Goal: Transaction & Acquisition: Purchase product/service

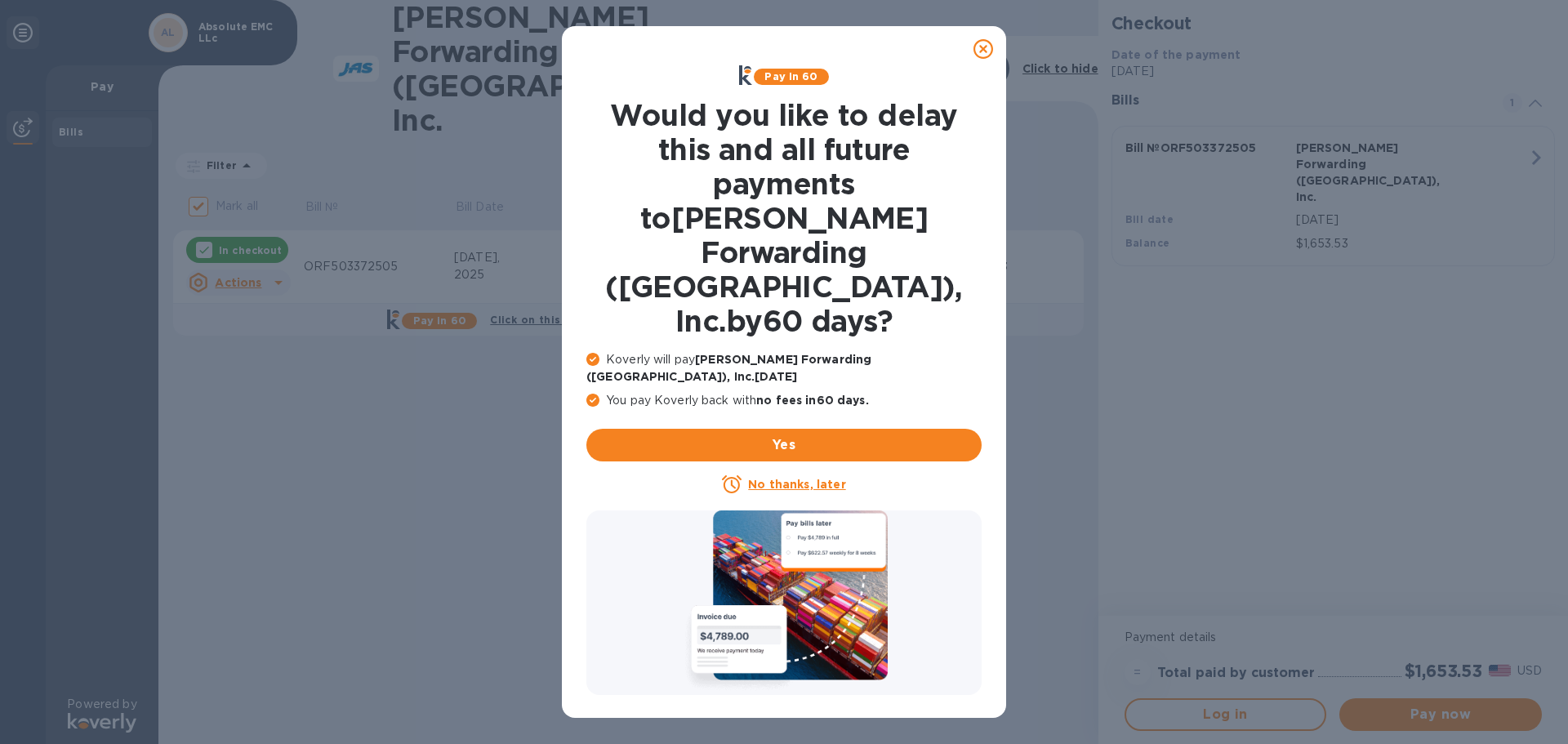
click at [985, 44] on icon at bounding box center [983, 49] width 19 height 19
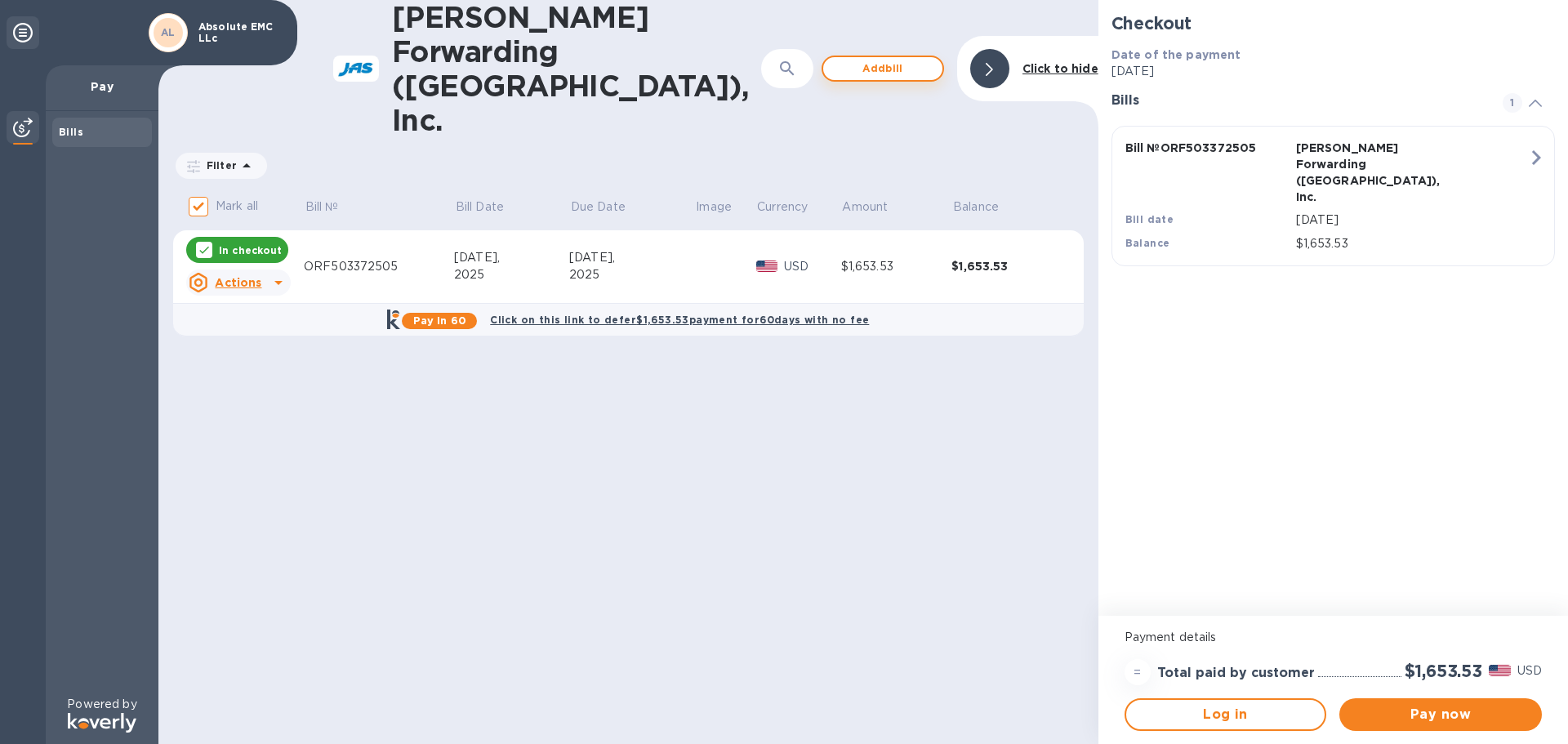
click at [893, 59] on span "Add bill" at bounding box center [882, 69] width 93 height 19
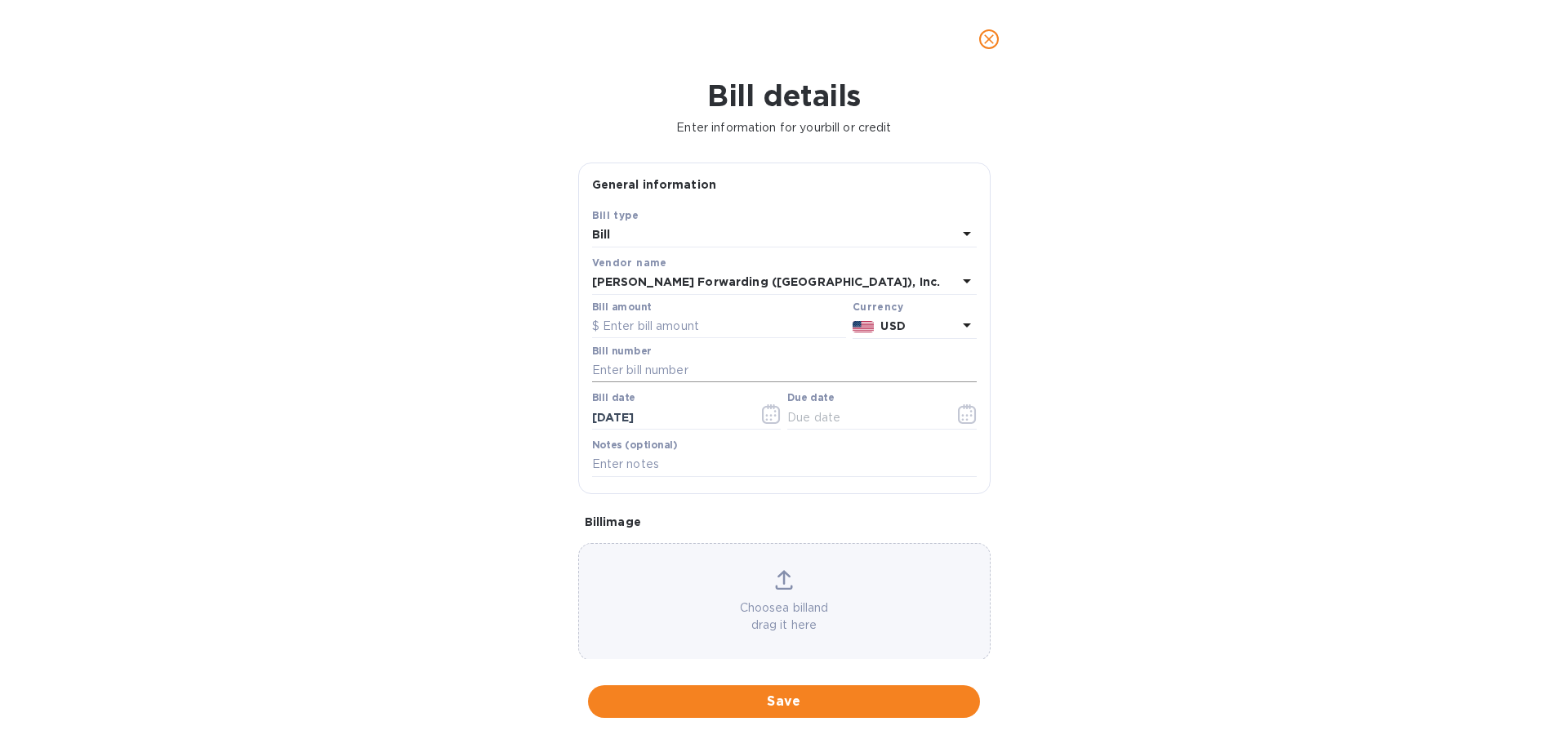
click at [722, 361] on input "text" at bounding box center [784, 370] width 385 height 24
paste input "ORF503372515"
type input "ORF503372515"
click at [708, 329] on input "text" at bounding box center [719, 326] width 254 height 24
type input "3,024.97"
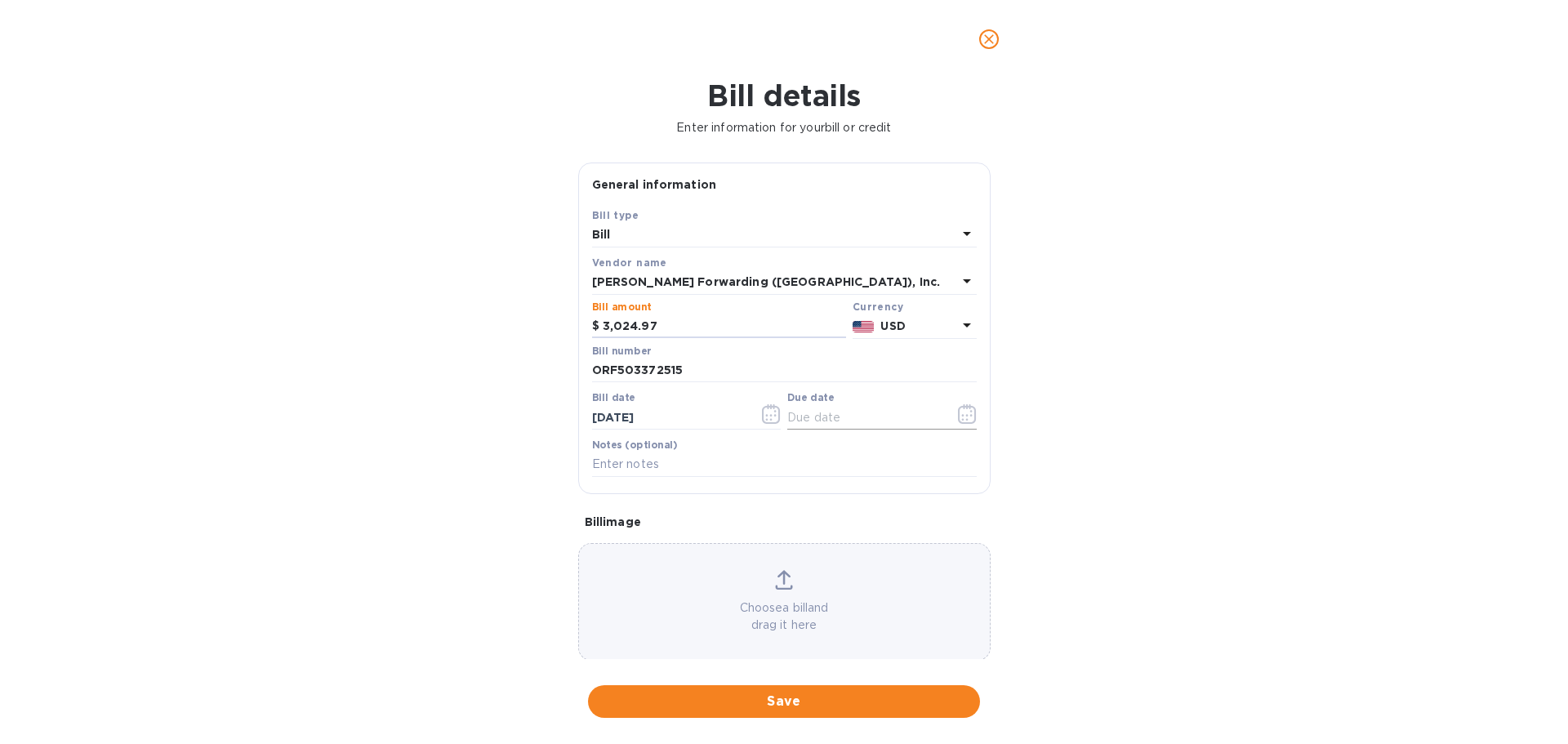
click at [840, 422] on input "text" at bounding box center [865, 416] width 155 height 24
click at [963, 417] on icon "button" at bounding box center [966, 414] width 18 height 19
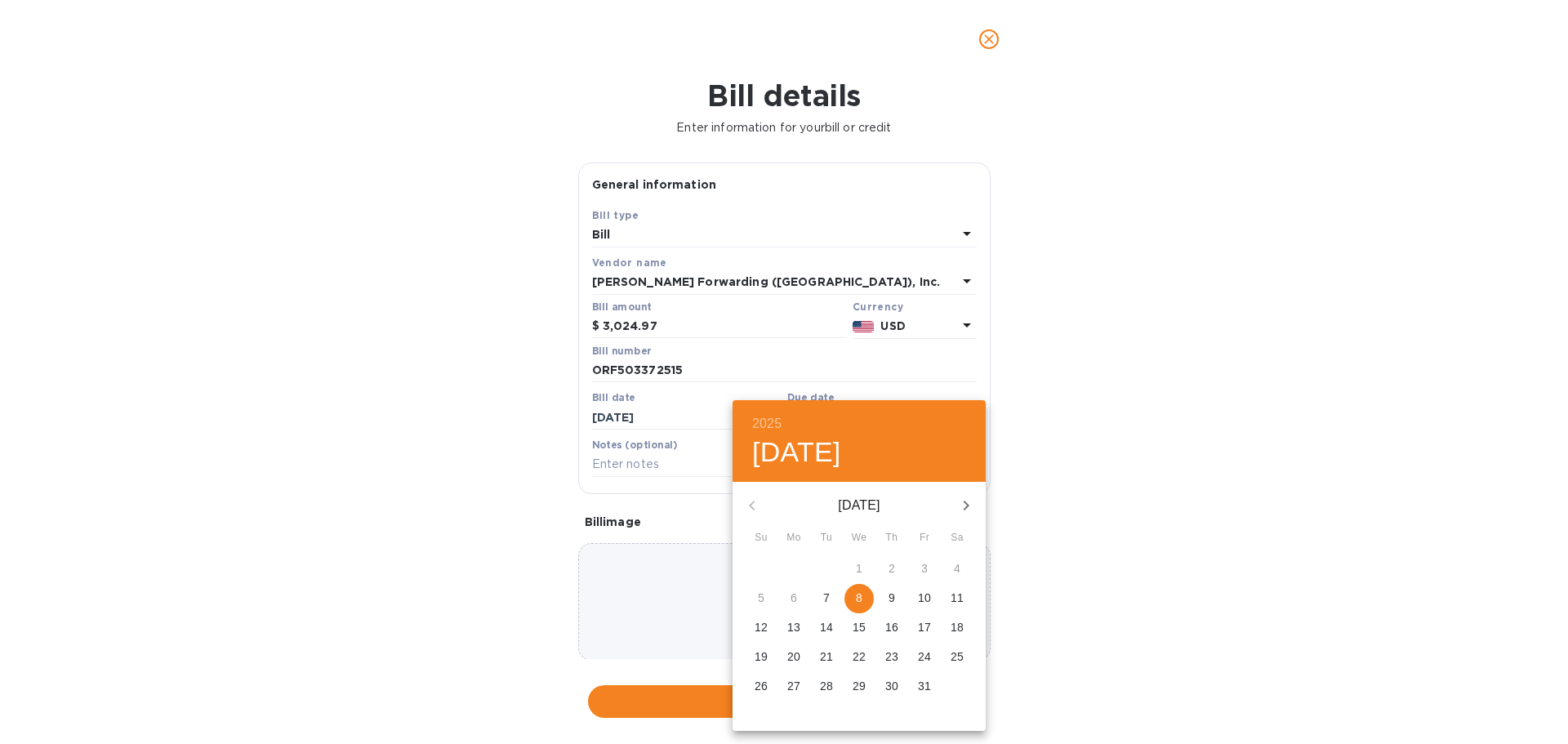
click at [927, 567] on div "3" at bounding box center [925, 569] width 33 height 29
click at [677, 398] on div at bounding box center [784, 372] width 1568 height 744
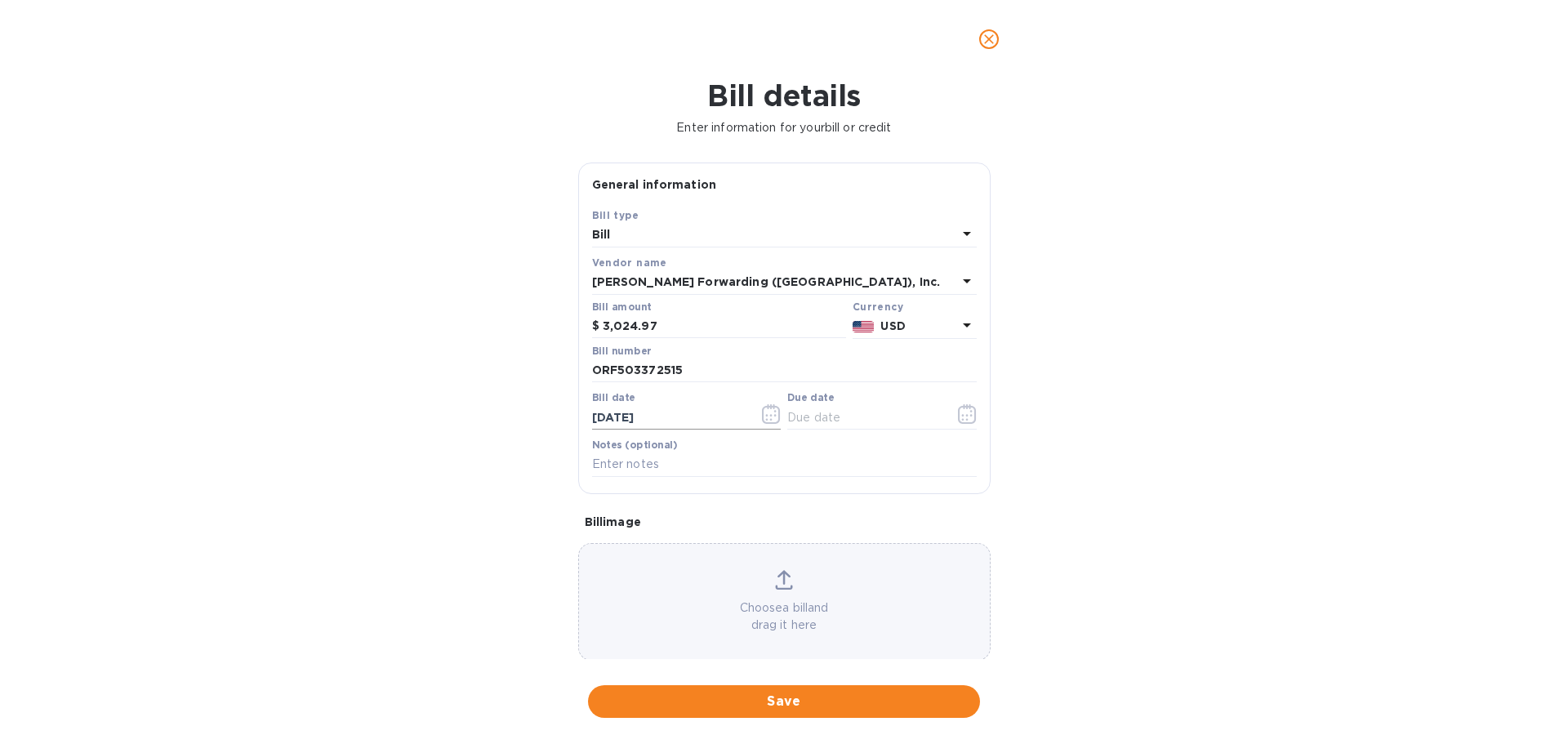
click at [669, 418] on input "[DATE]" at bounding box center [670, 416] width 155 height 24
click at [655, 418] on input "[DATE]" at bounding box center [670, 416] width 155 height 24
click at [769, 420] on icon "button" at bounding box center [771, 414] width 18 height 19
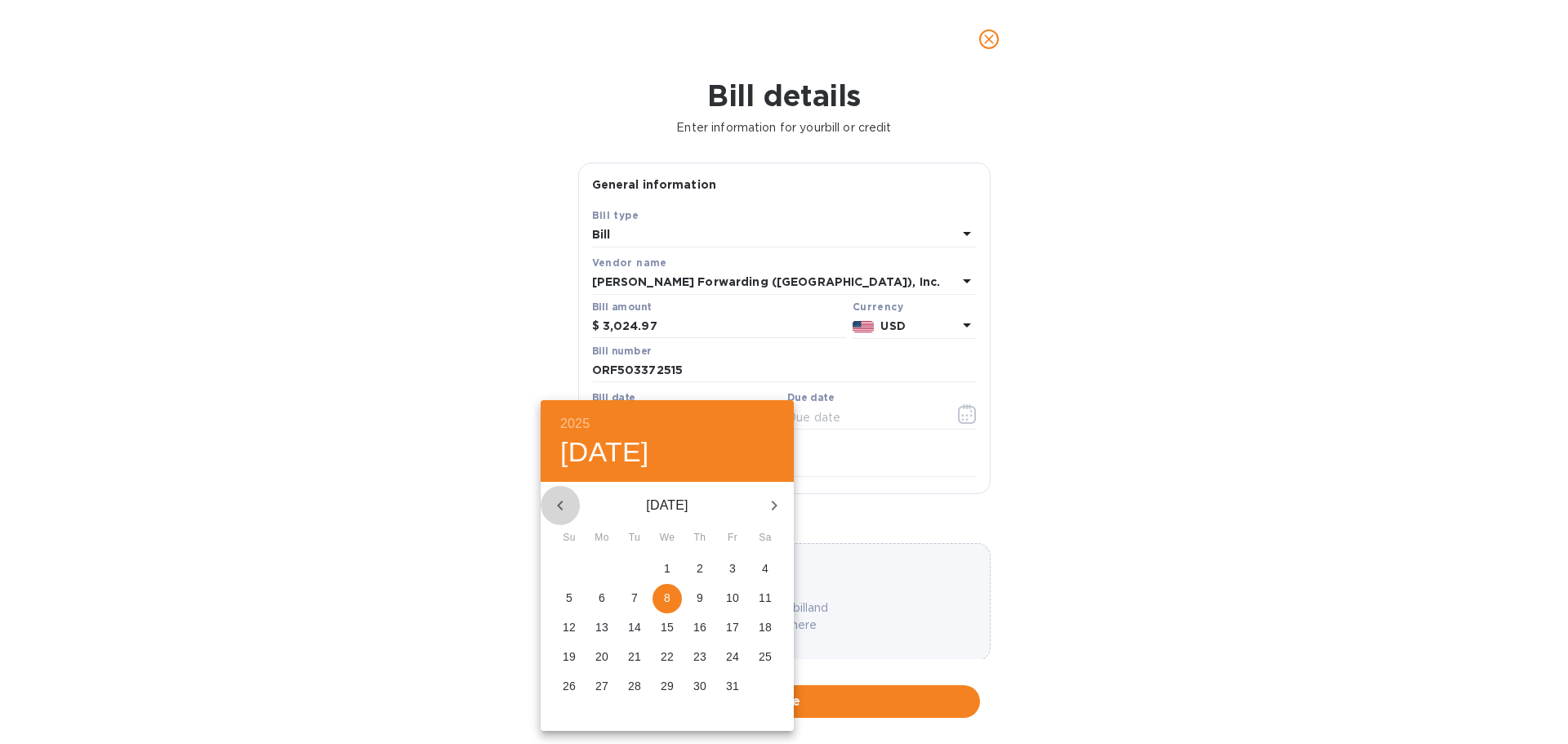
click at [556, 501] on icon "button" at bounding box center [560, 505] width 19 height 19
click at [668, 567] on p "3" at bounding box center [667, 568] width 7 height 16
type input "[DATE]"
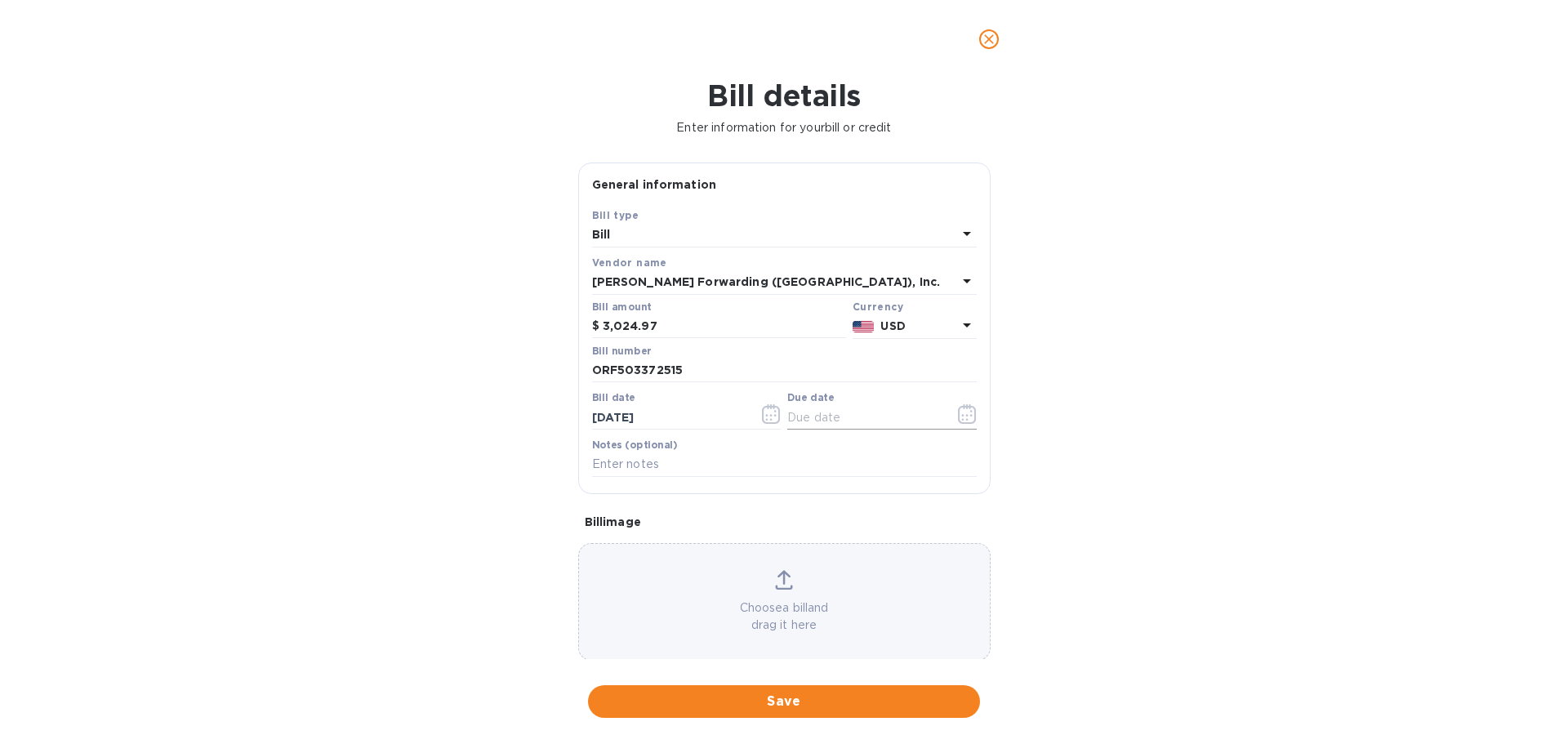
click at [957, 408] on icon "button" at bounding box center [966, 414] width 18 height 19
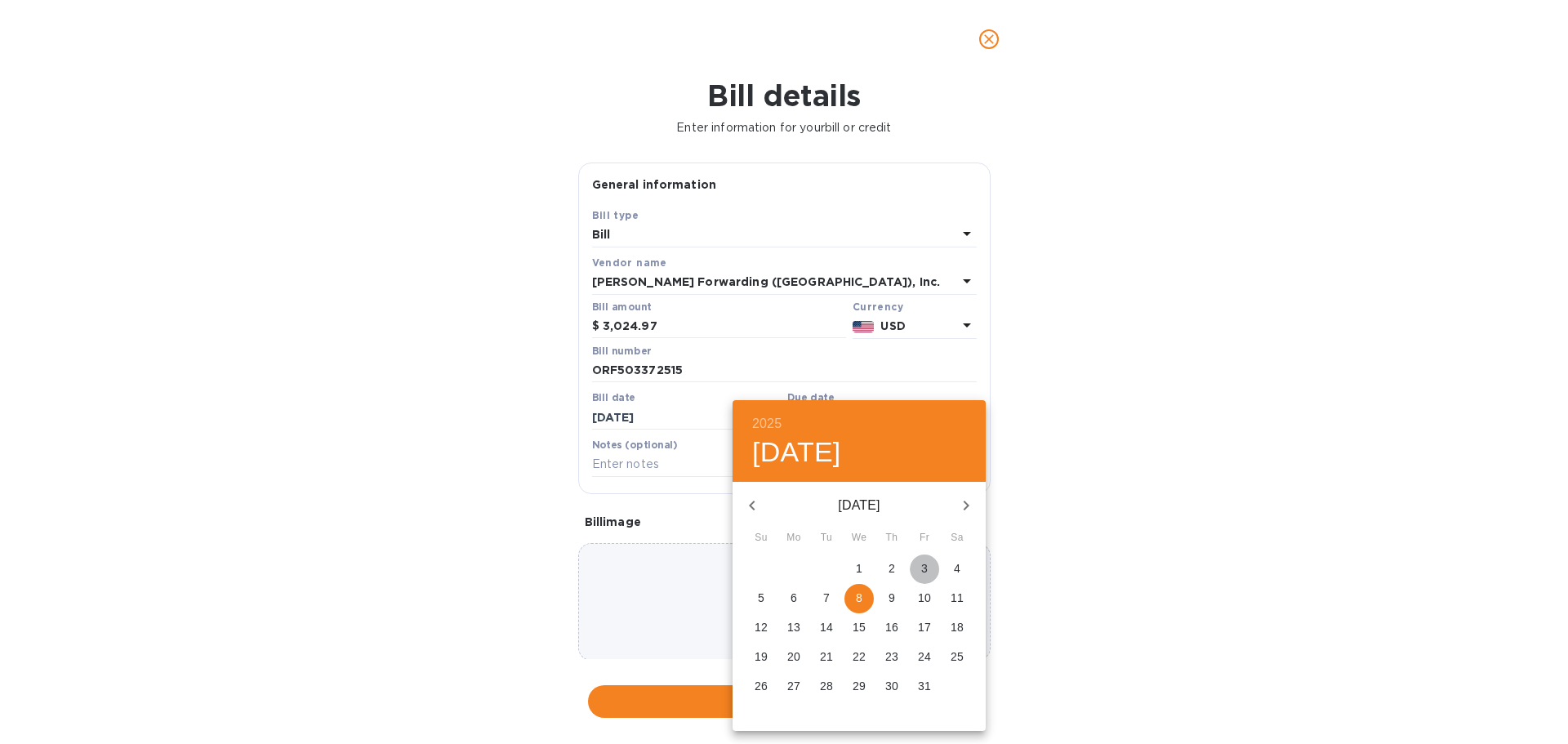
click at [922, 567] on p "3" at bounding box center [924, 568] width 7 height 16
type input "[DATE]"
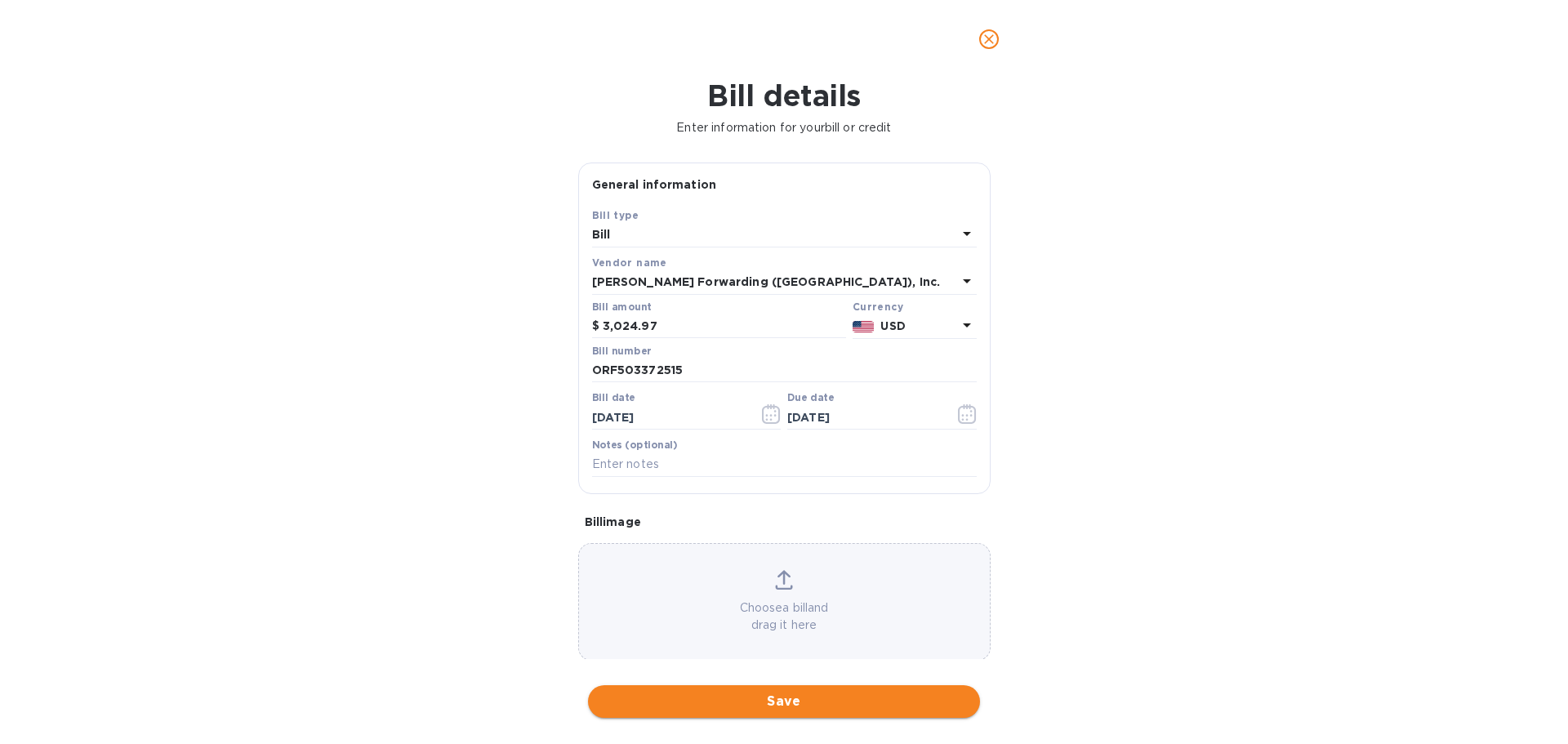
click at [790, 704] on span "Save" at bounding box center [784, 701] width 366 height 19
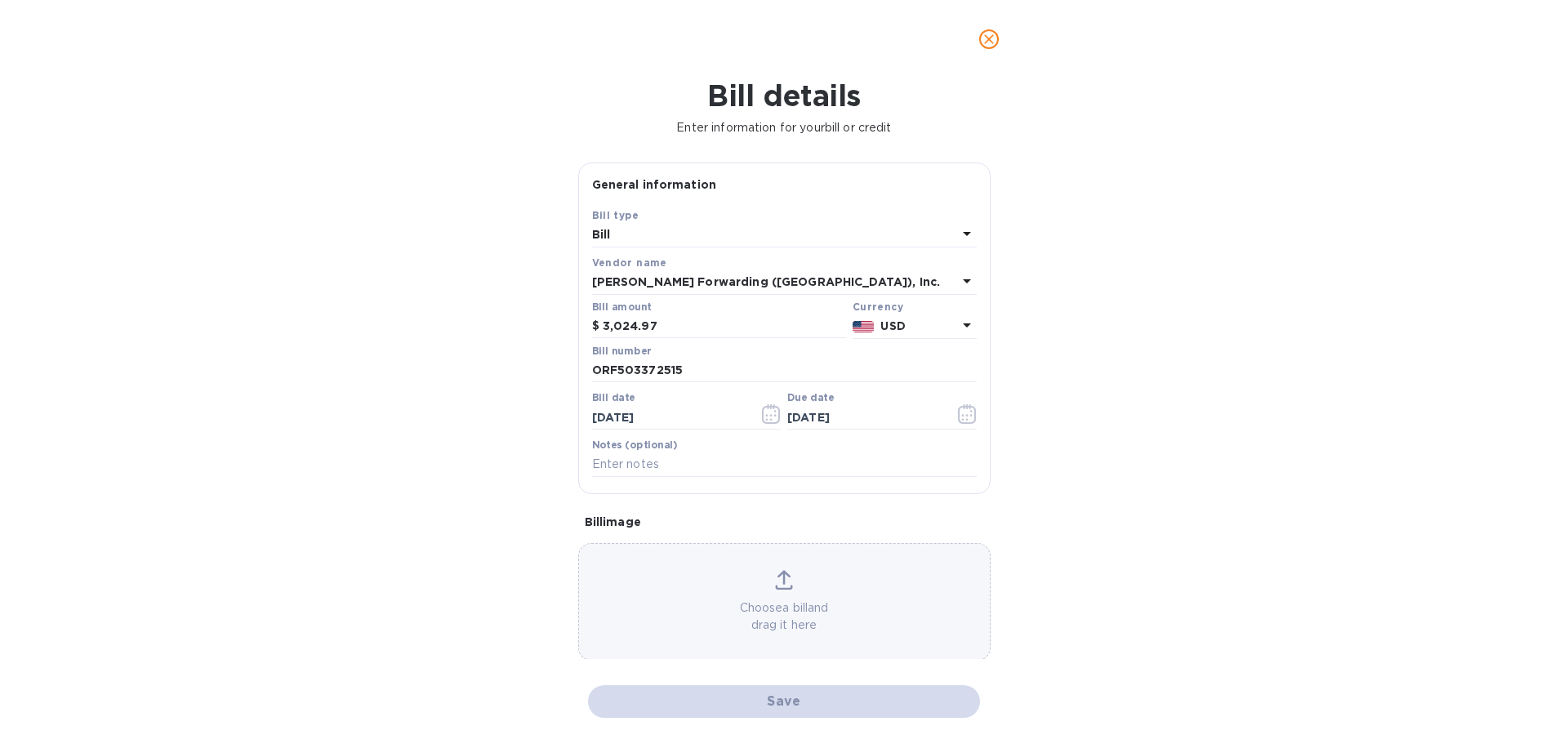
checkbox input "false"
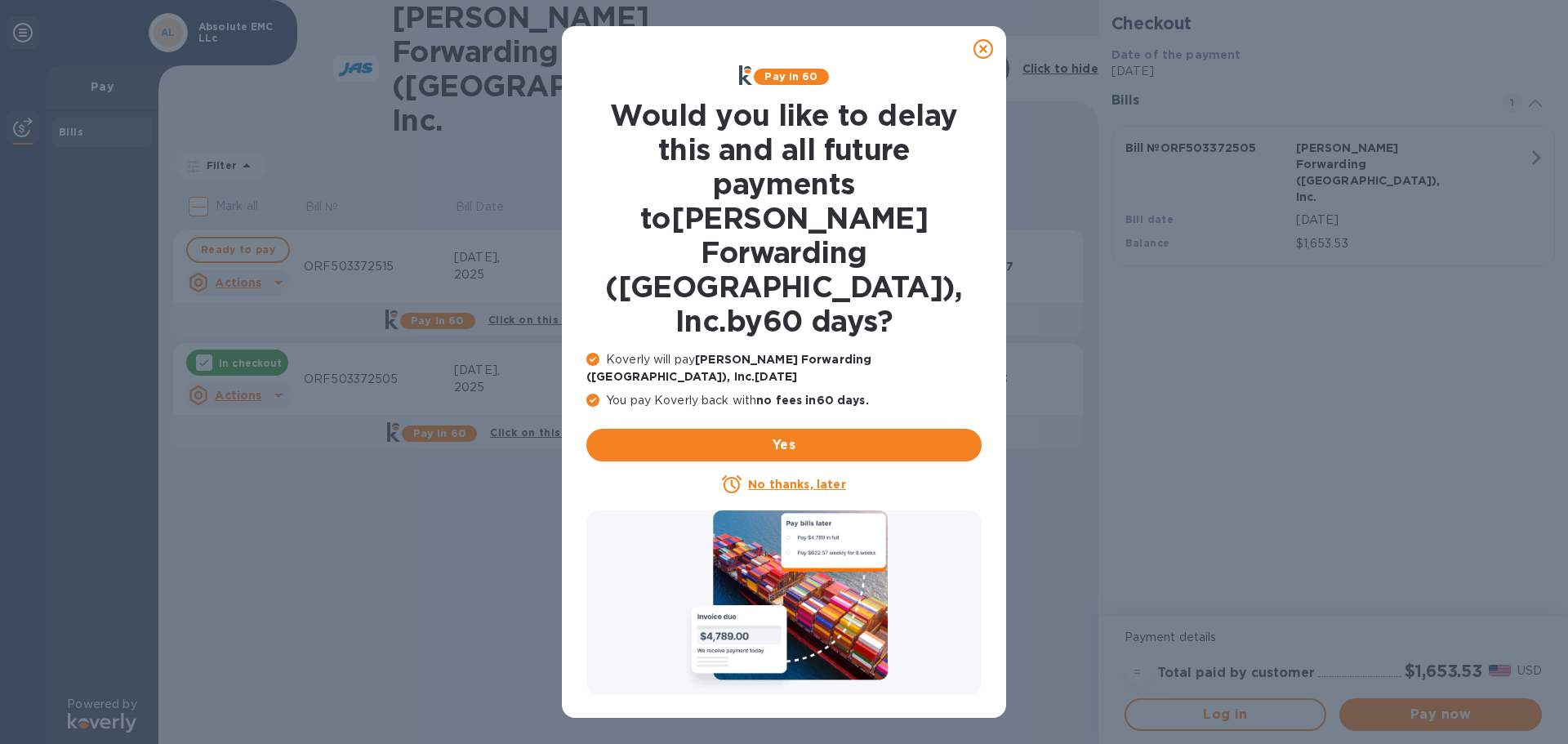
click at [985, 47] on icon at bounding box center [983, 49] width 19 height 19
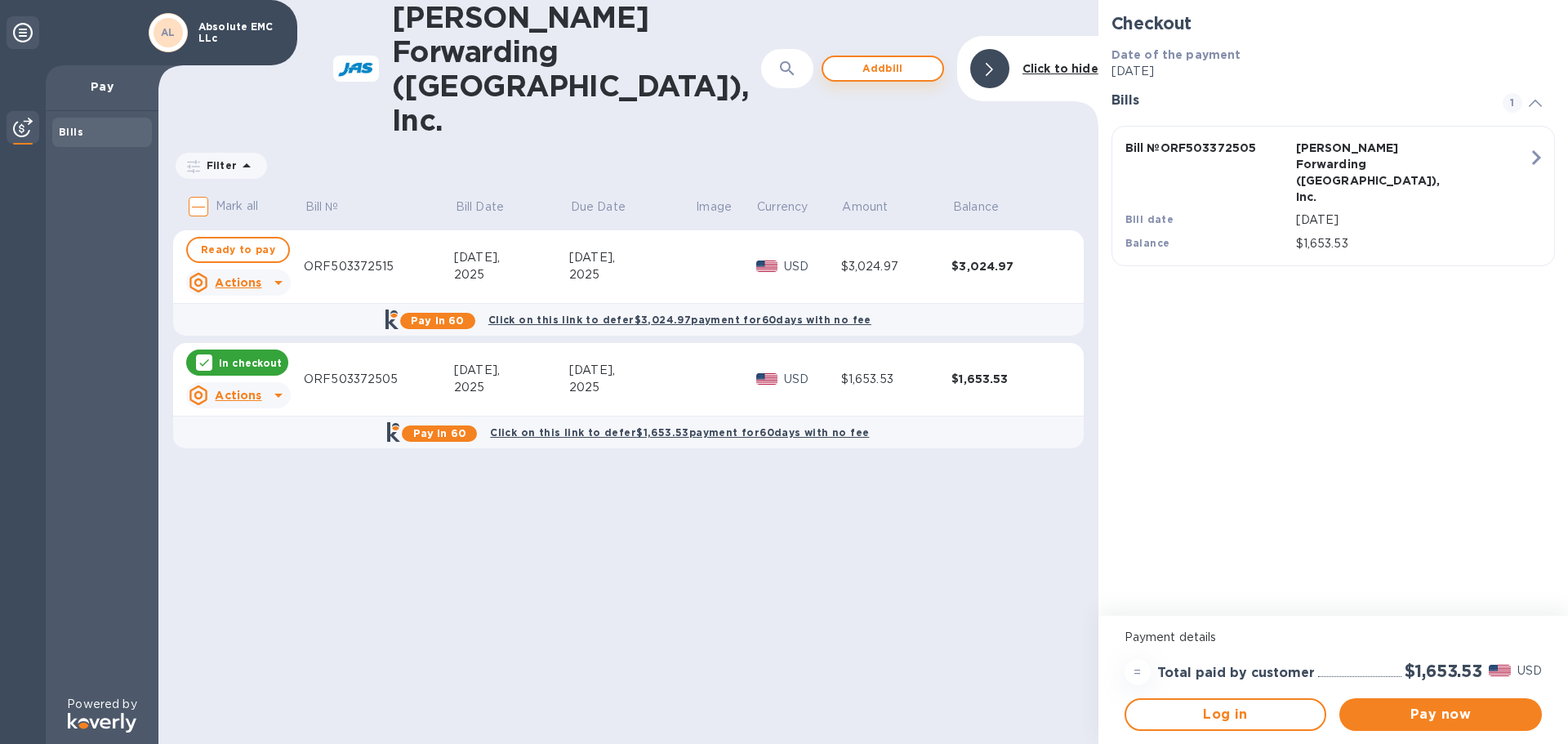
click at [887, 59] on span "Add bill" at bounding box center [882, 69] width 93 height 19
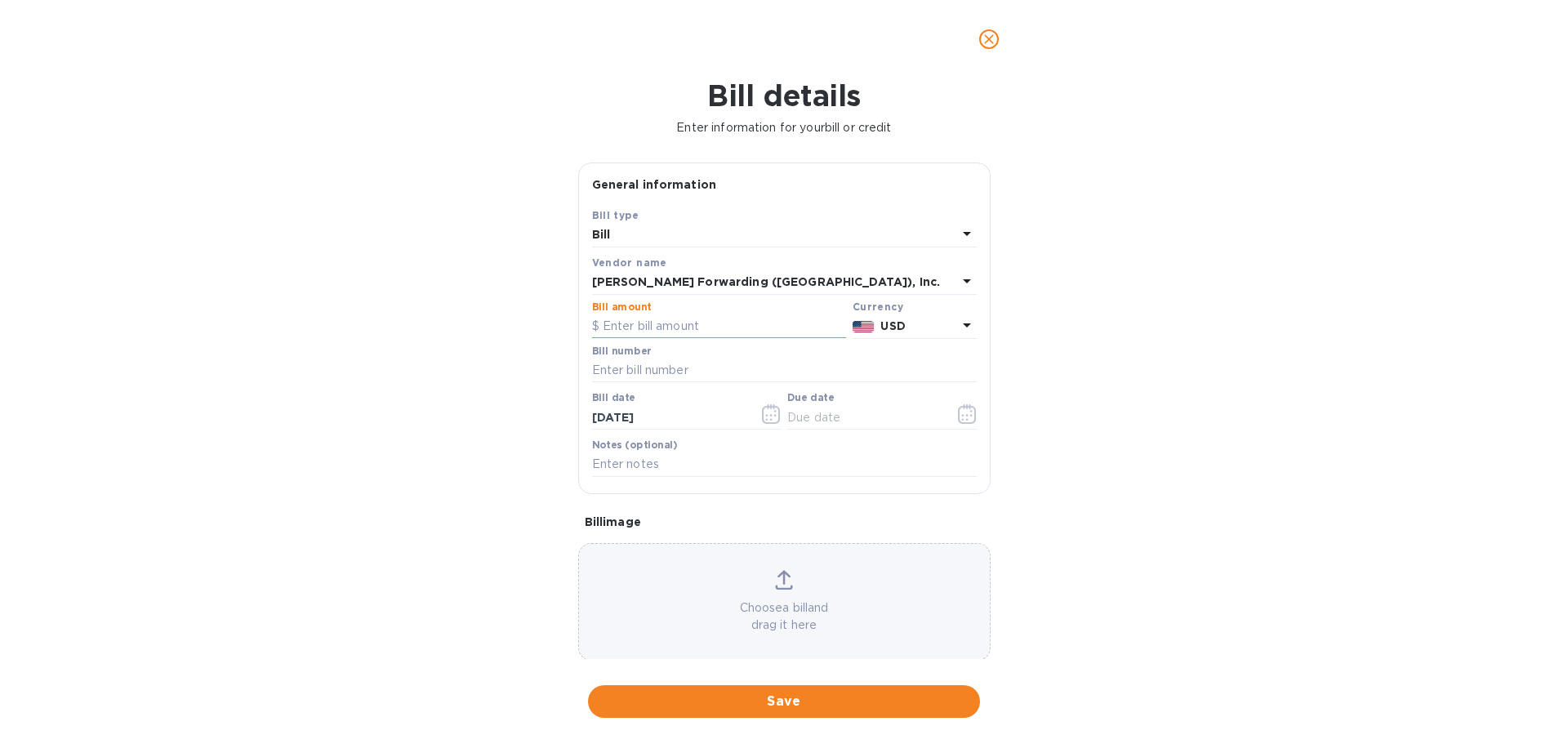
click at [663, 327] on input "text" at bounding box center [719, 326] width 254 height 24
type input "245"
click at [726, 357] on div "Bill number" at bounding box center [784, 364] width 385 height 38
click at [722, 366] on input "text" at bounding box center [784, 370] width 385 height 24
paste input "ORF503373143"
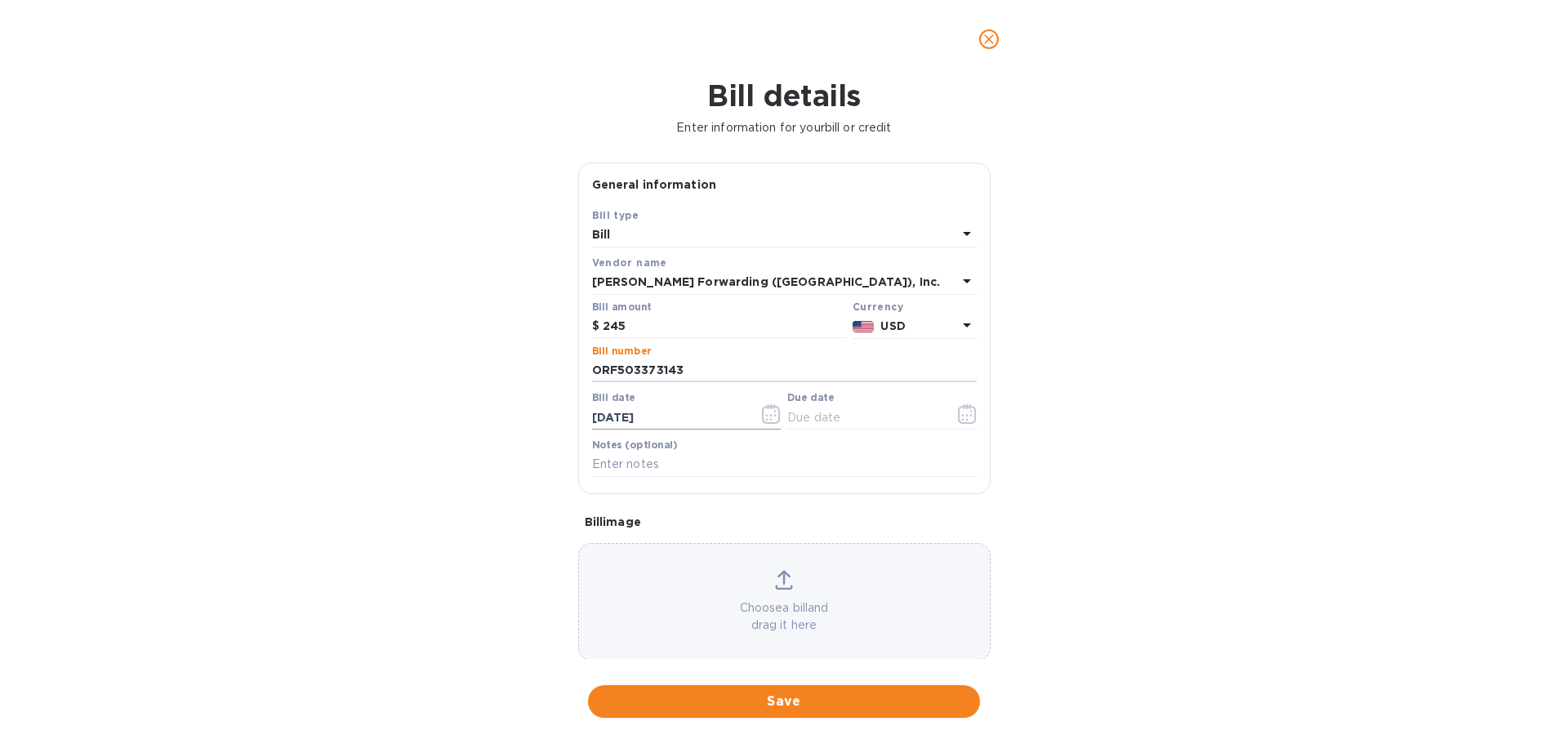
type input "ORF503373143"
click at [646, 419] on input "[DATE]" at bounding box center [670, 416] width 155 height 24
click at [767, 413] on icon "button" at bounding box center [771, 414] width 18 height 19
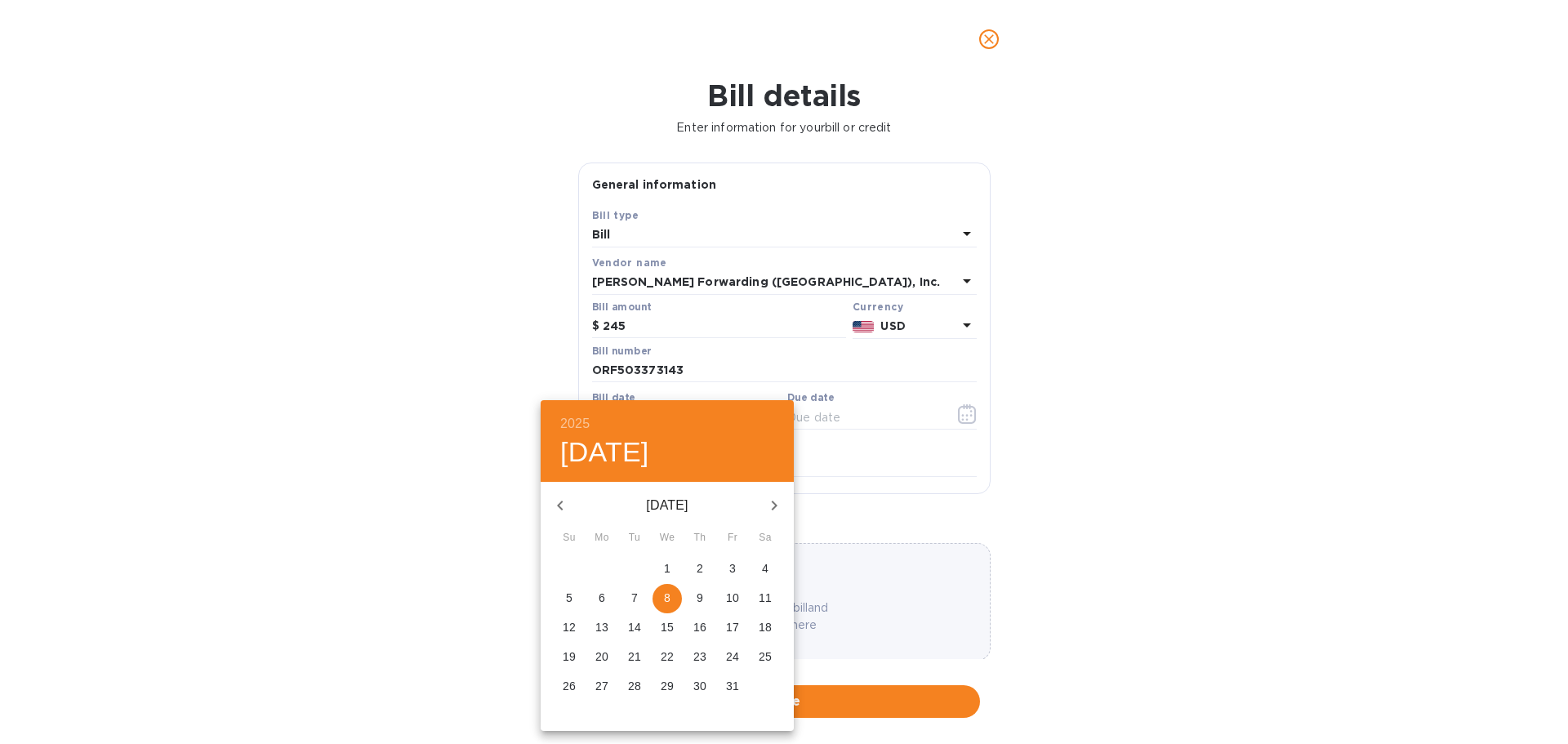
click at [559, 501] on icon "button" at bounding box center [560, 505] width 19 height 19
click at [666, 571] on p "3" at bounding box center [667, 568] width 7 height 16
type input "[DATE]"
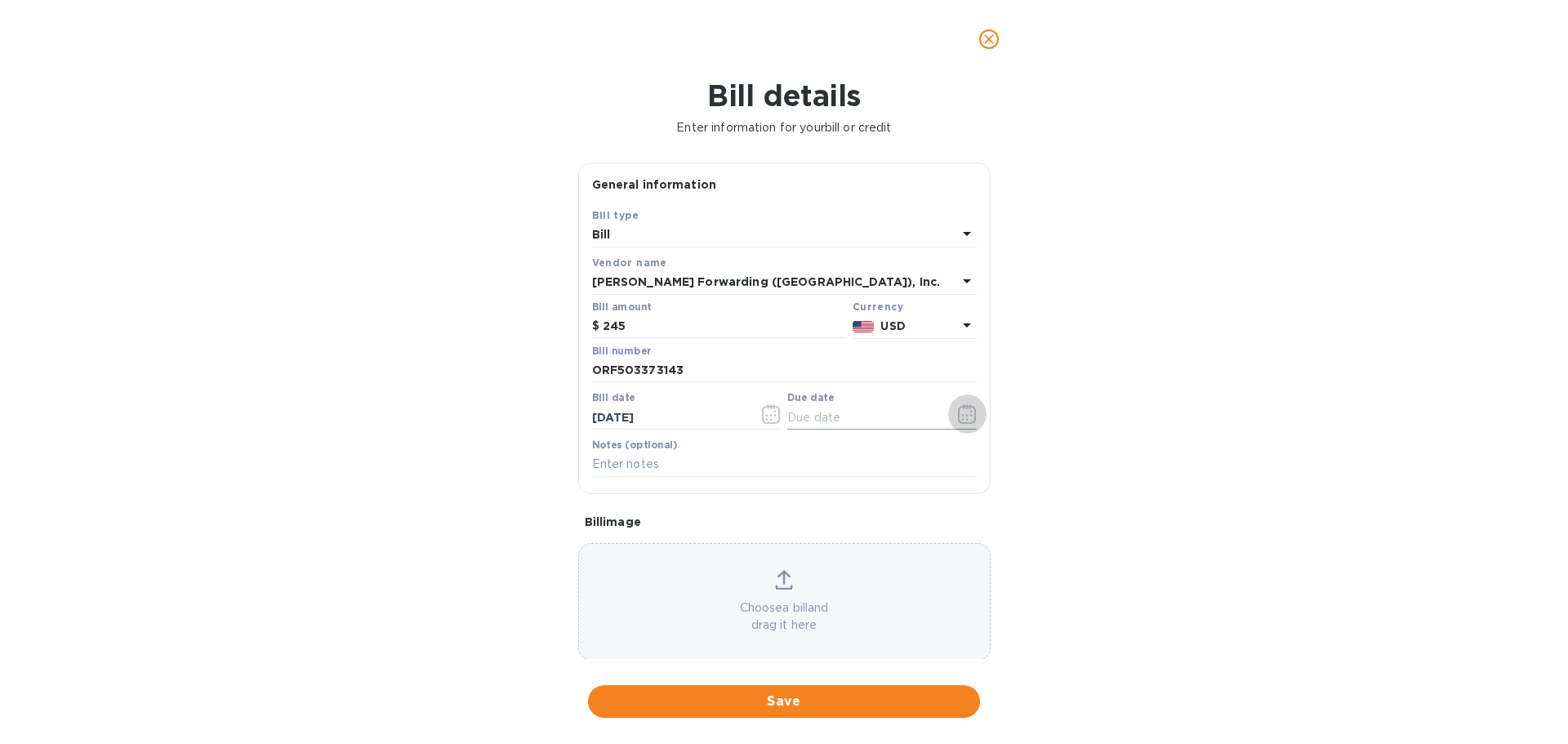
click at [961, 415] on icon "button" at bounding box center [962, 415] width 3 height 3
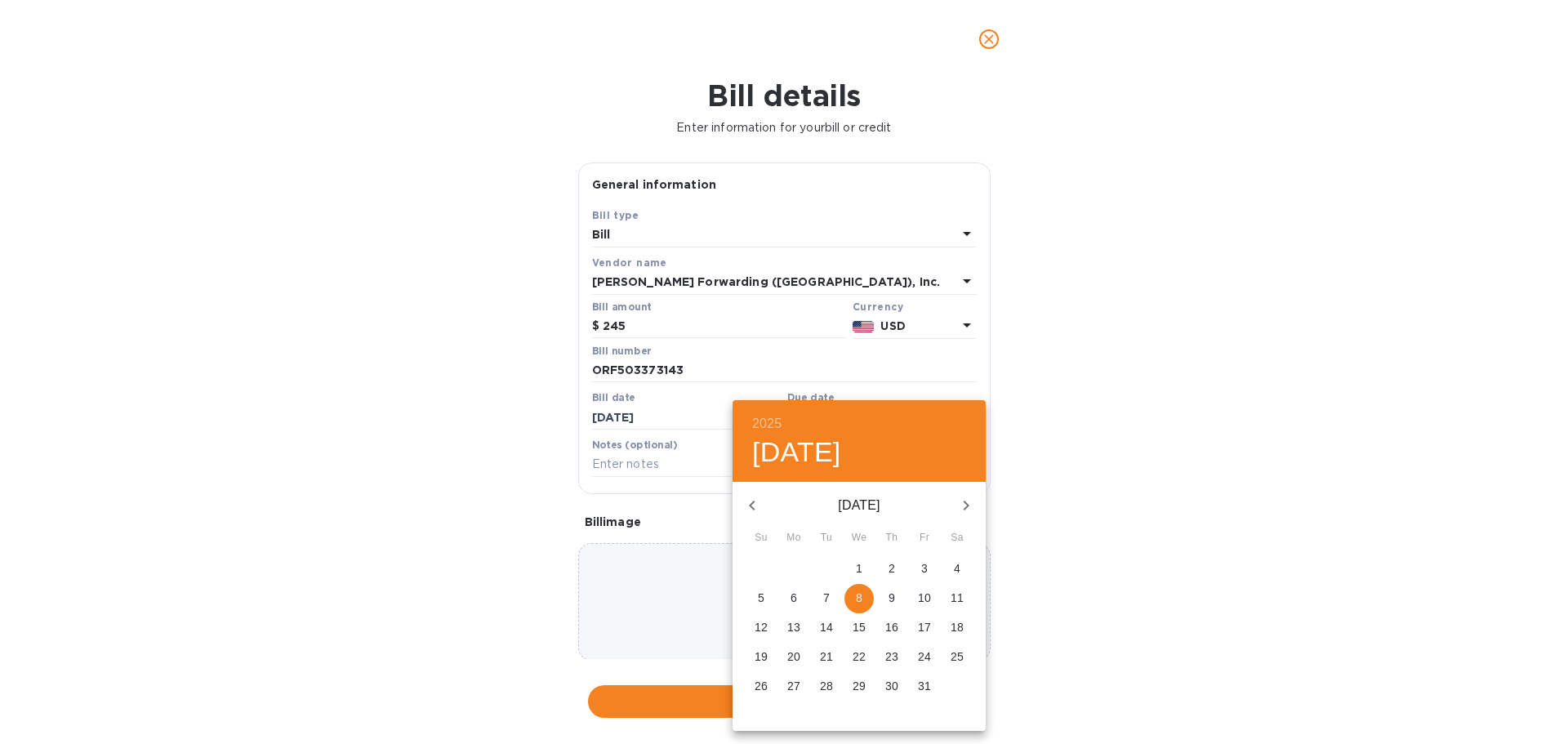
click at [921, 569] on p "3" at bounding box center [924, 568] width 7 height 16
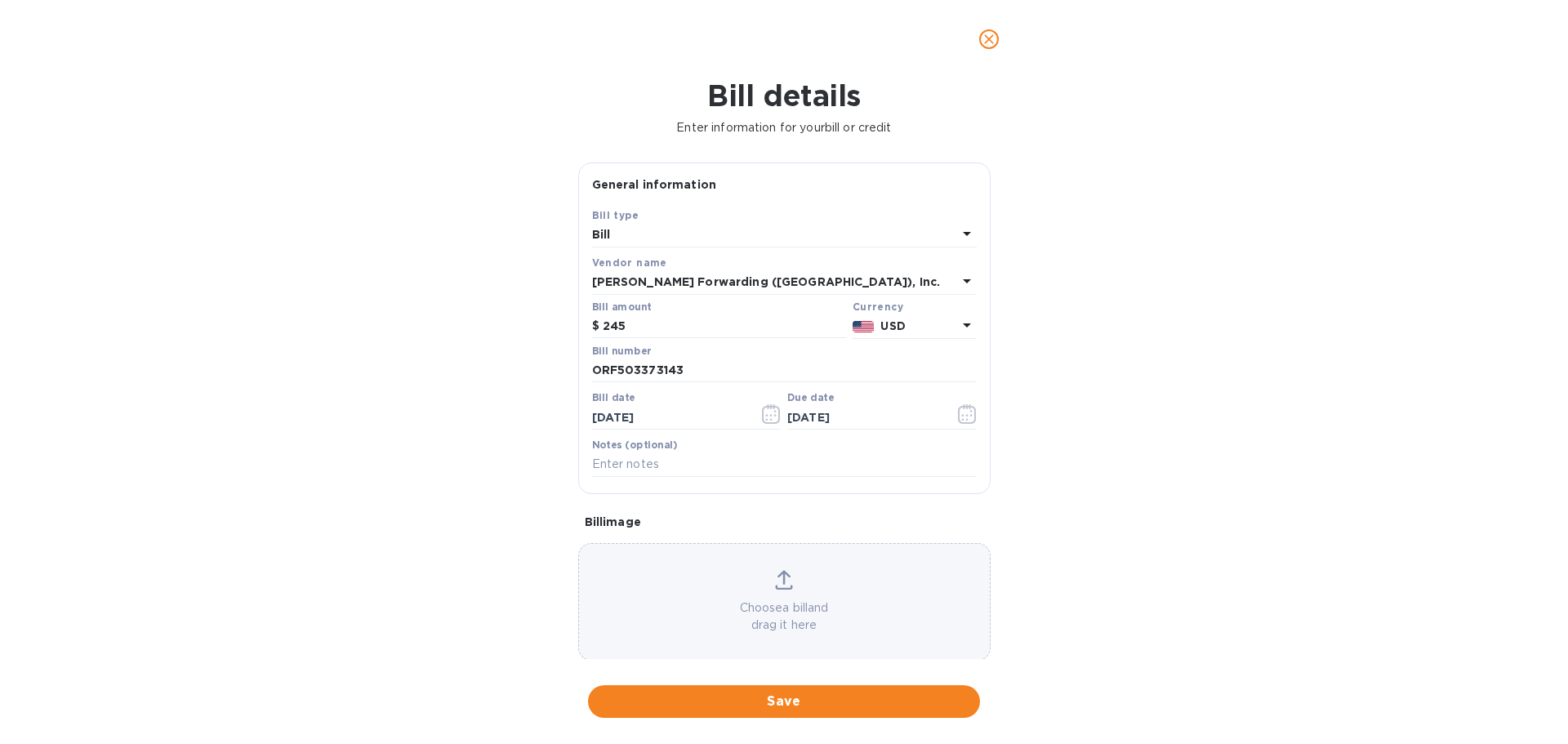
type input "[DATE]"
click at [683, 697] on span "Save" at bounding box center [784, 701] width 366 height 19
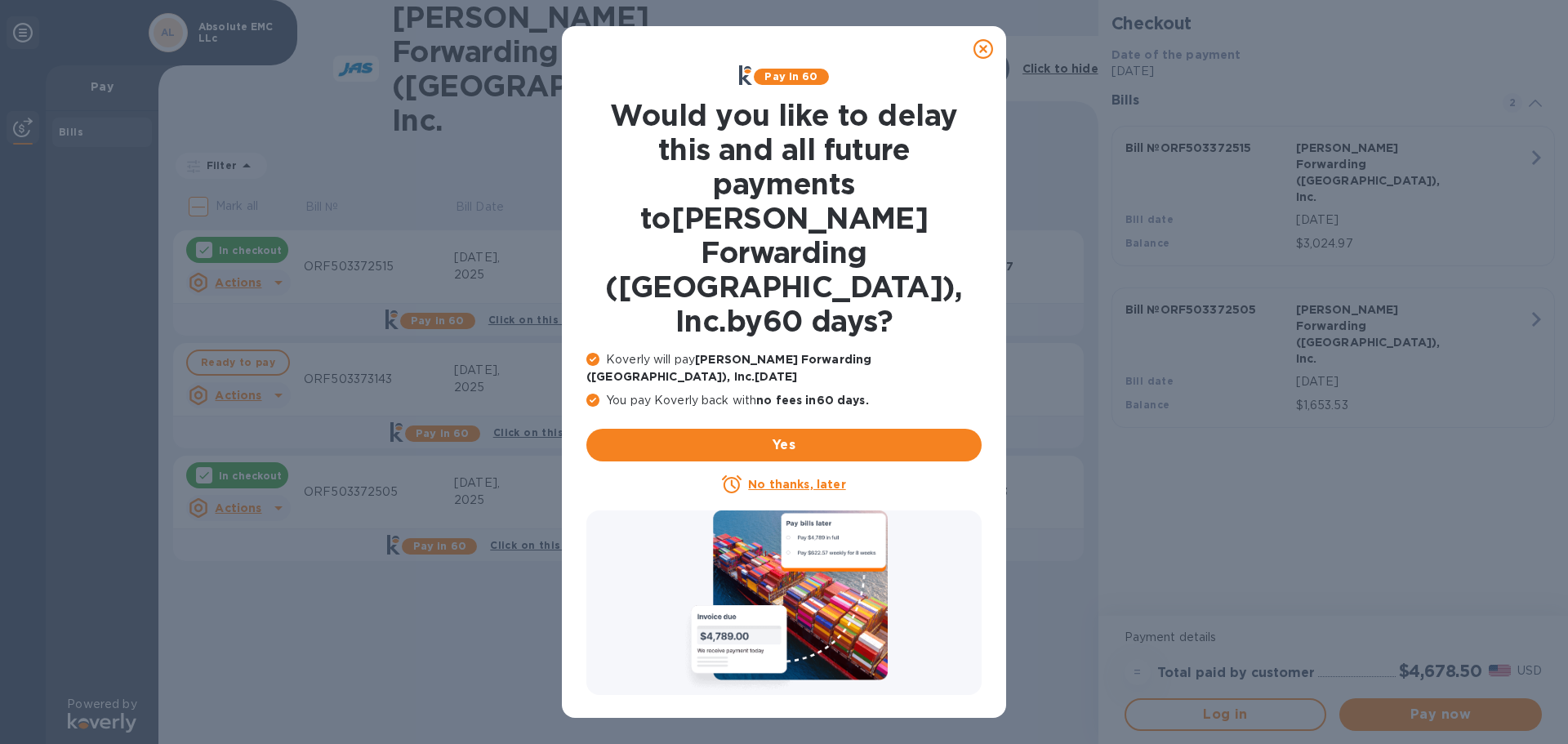
click at [984, 44] on icon at bounding box center [983, 49] width 19 height 19
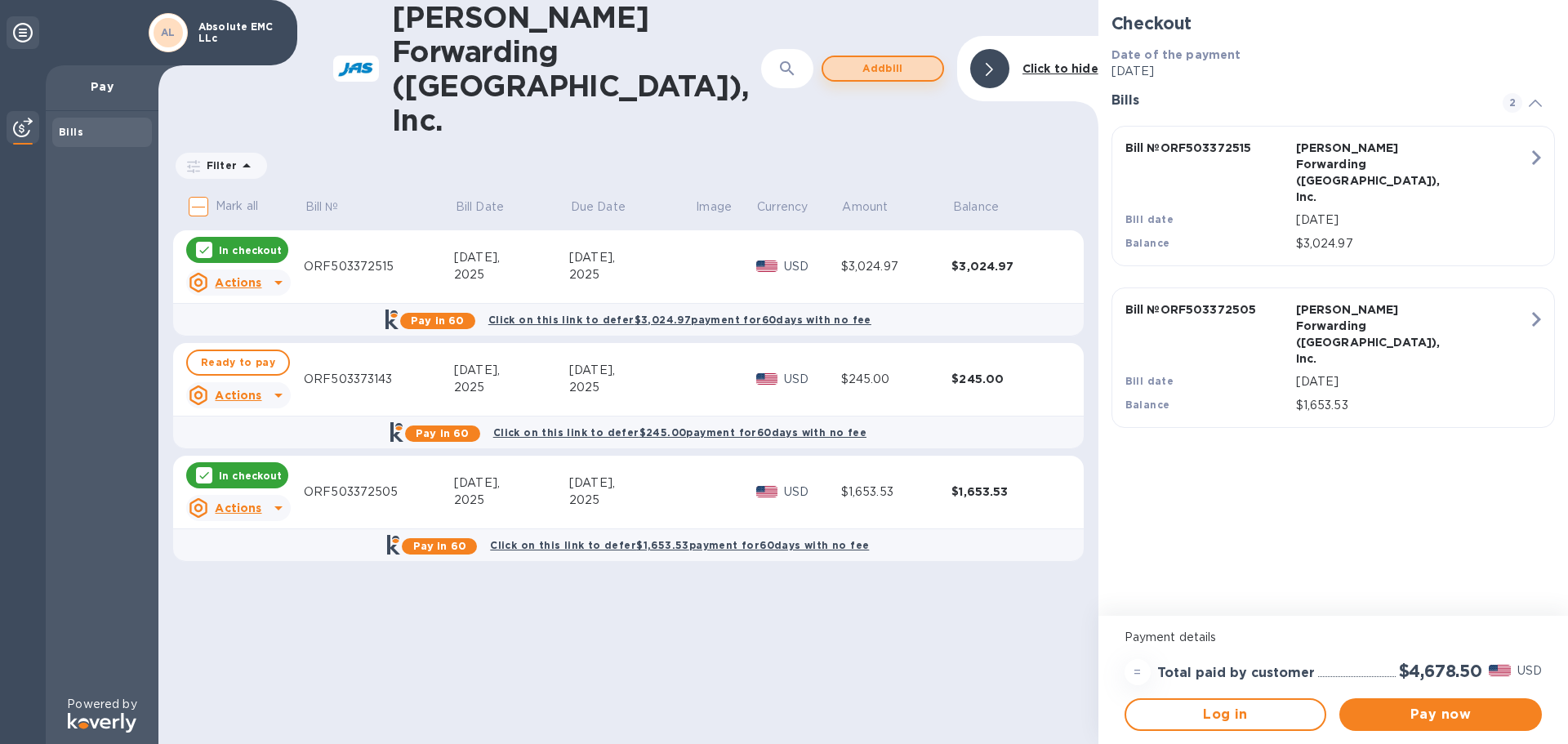
click at [889, 59] on span "Add bill" at bounding box center [882, 69] width 93 height 19
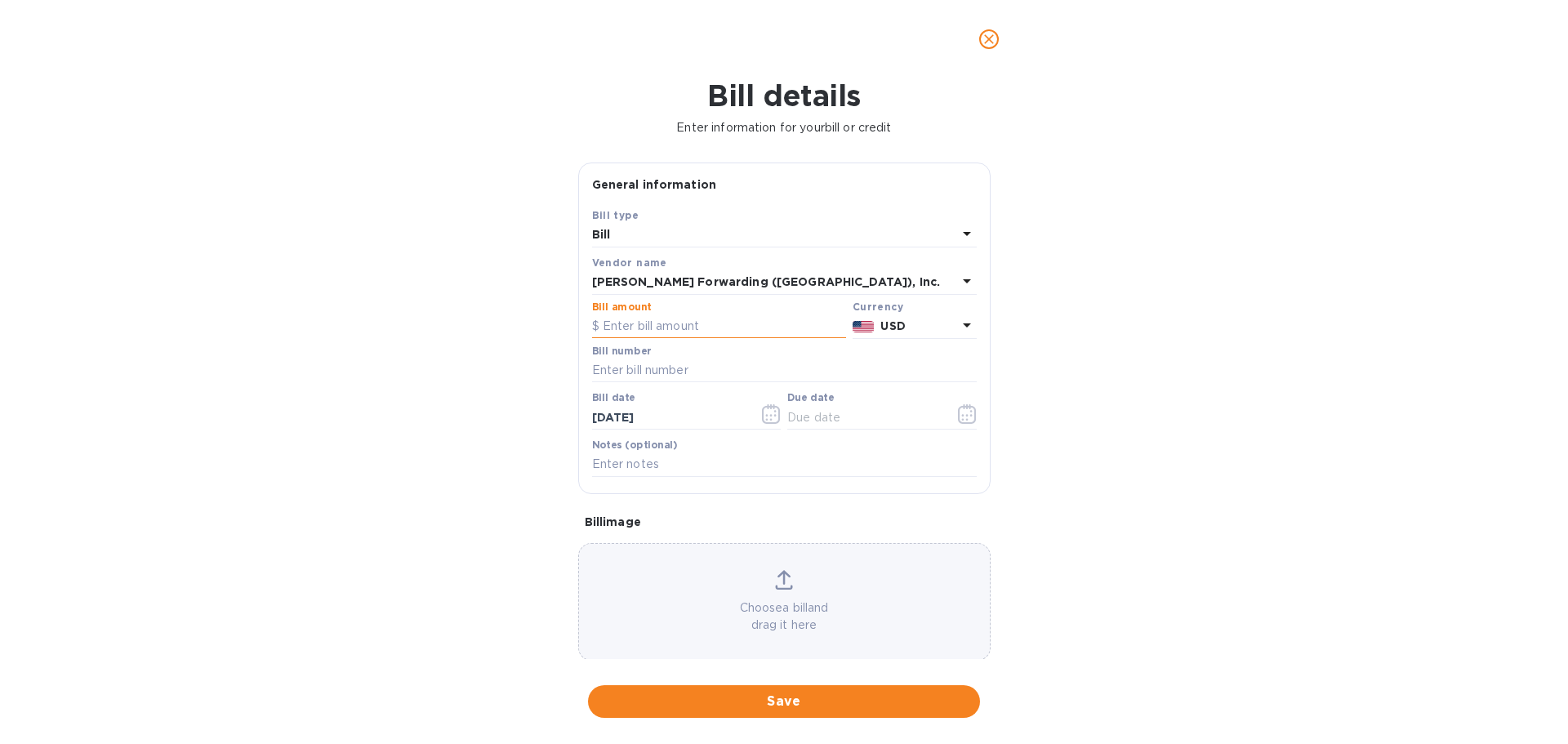
click at [680, 326] on input "text" at bounding box center [719, 326] width 254 height 24
type input "9,616.99"
click at [707, 366] on input "text" at bounding box center [784, 370] width 385 height 24
paste input "ORF503369156"
type input "ORF503369156"
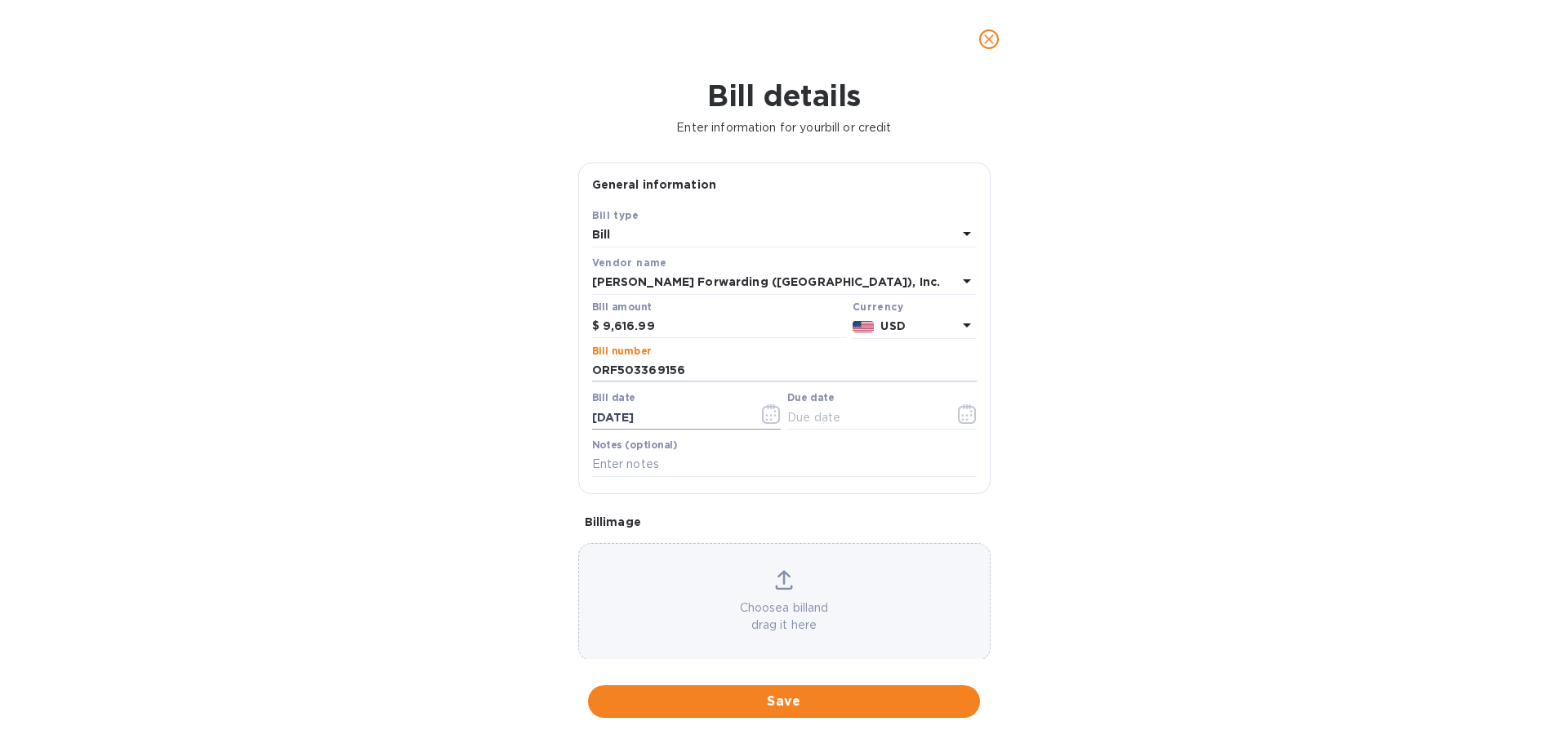
click at [769, 415] on icon "button" at bounding box center [771, 414] width 18 height 19
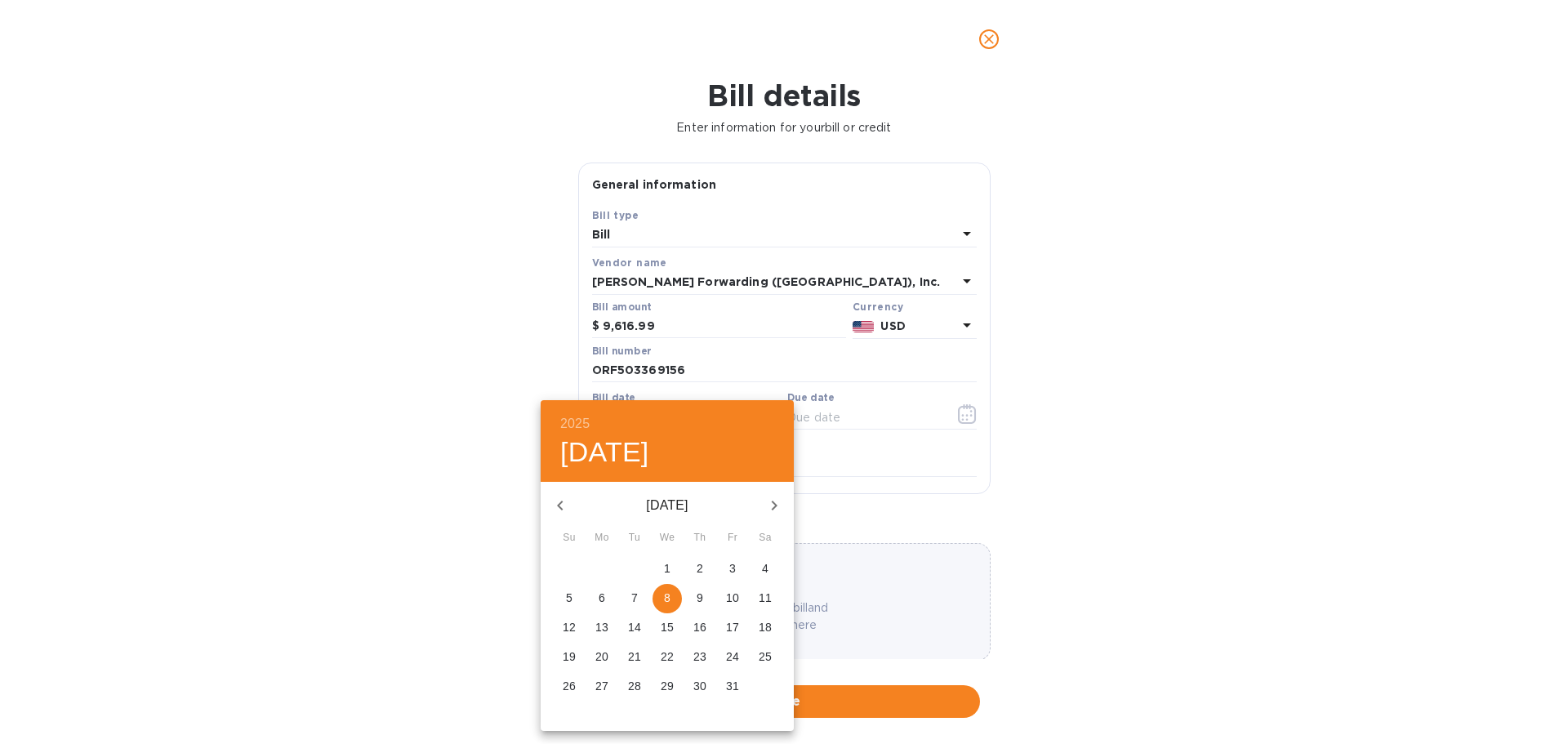
click at [566, 509] on icon "button" at bounding box center [560, 505] width 19 height 19
click at [557, 509] on icon "button" at bounding box center [560, 505] width 19 height 19
click at [730, 682] on p "29" at bounding box center [732, 685] width 14 height 16
type input "[DATE]"
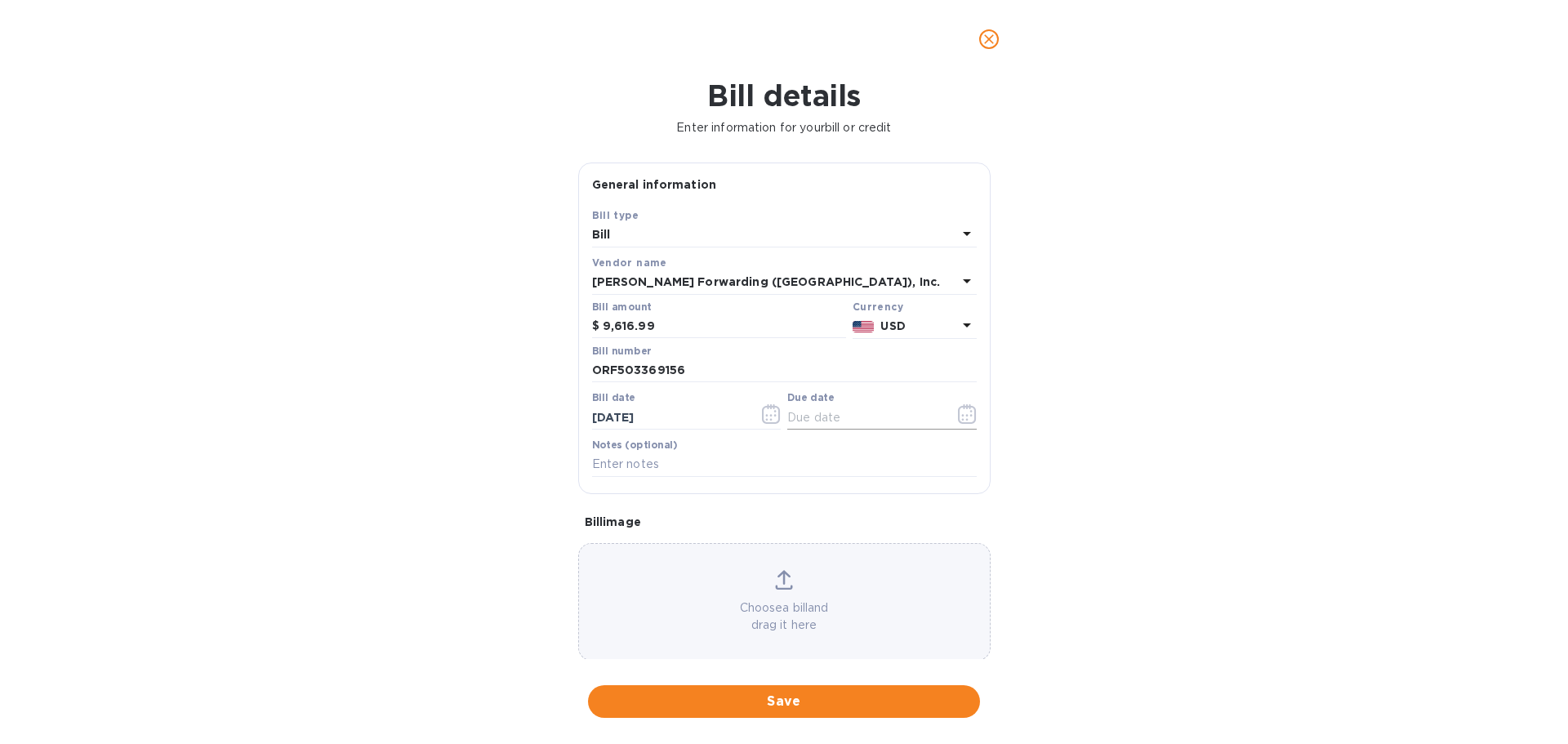
click at [966, 417] on icon "button" at bounding box center [966, 414] width 18 height 19
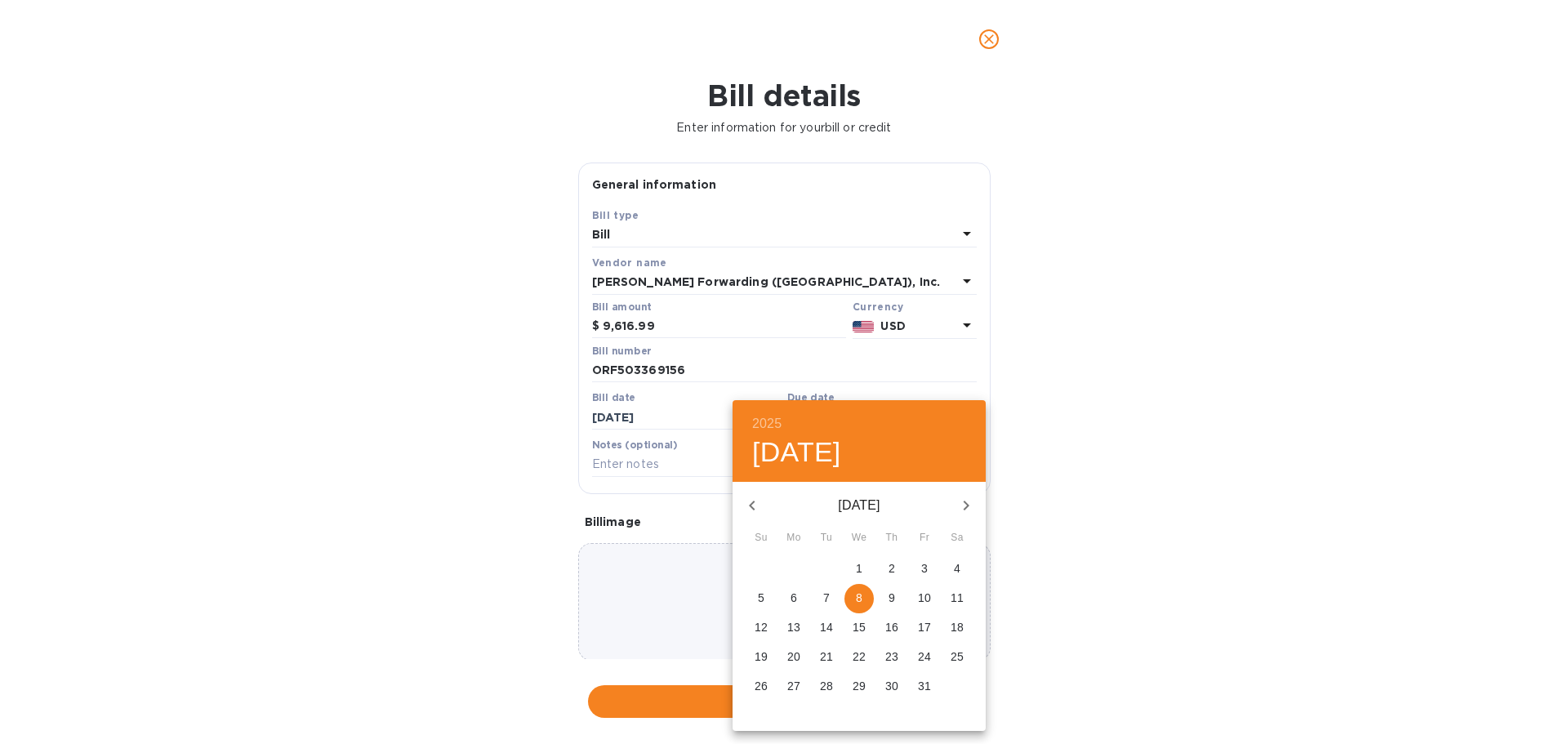
click at [752, 501] on icon "button" at bounding box center [752, 505] width 19 height 19
click at [758, 688] on p "28" at bounding box center [761, 685] width 14 height 16
type input "[DATE]"
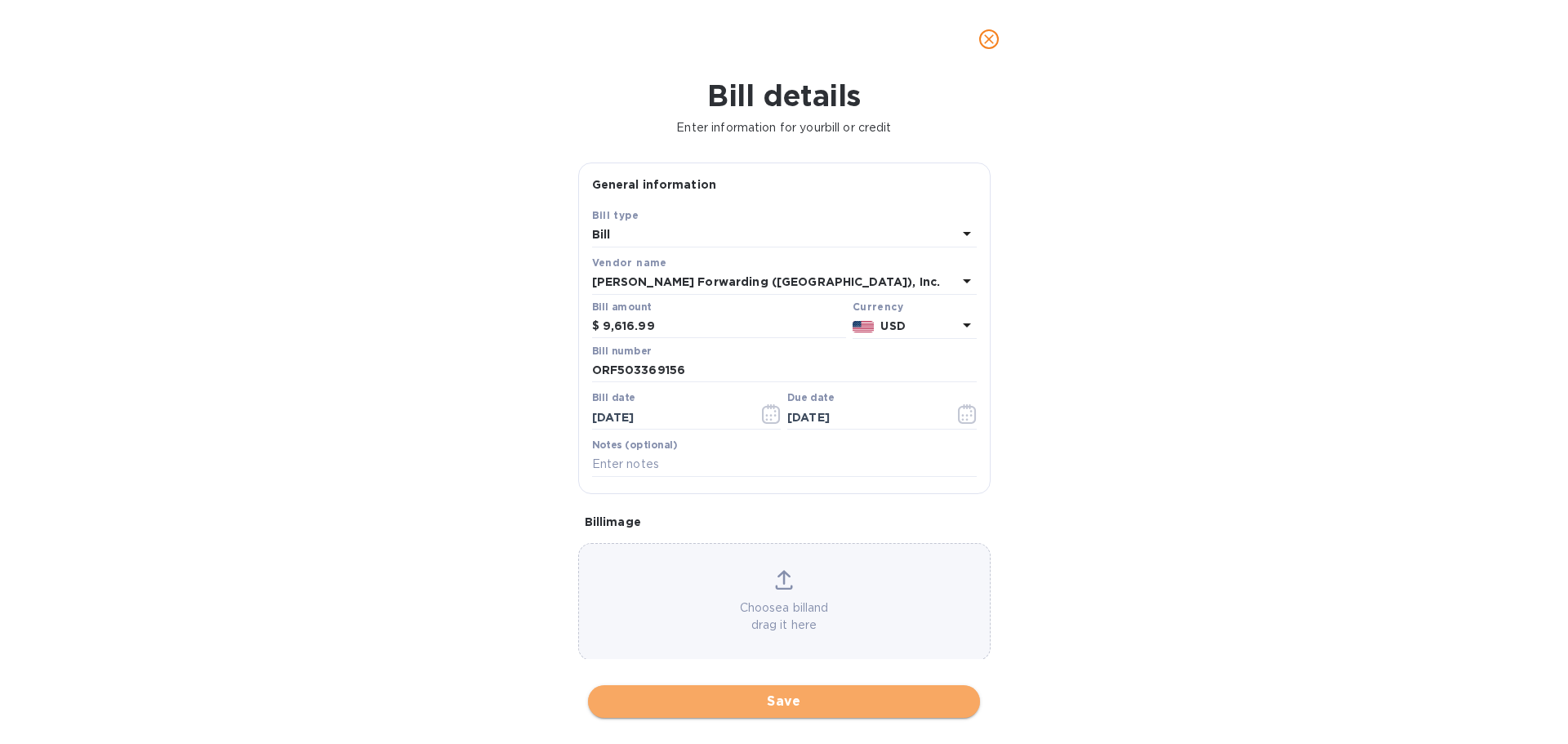
click at [715, 701] on span "Save" at bounding box center [784, 701] width 366 height 19
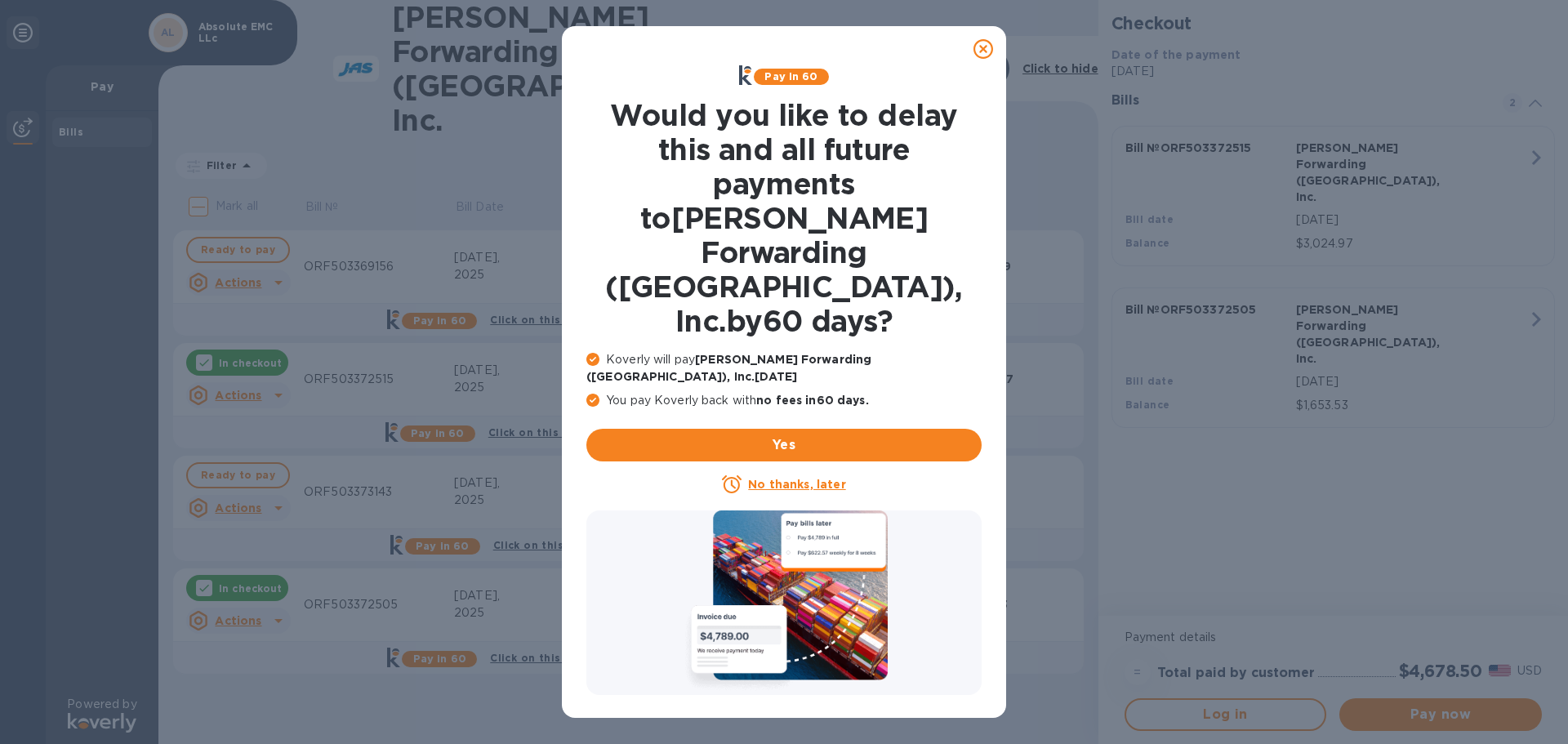
click at [984, 47] on icon at bounding box center [983, 49] width 19 height 19
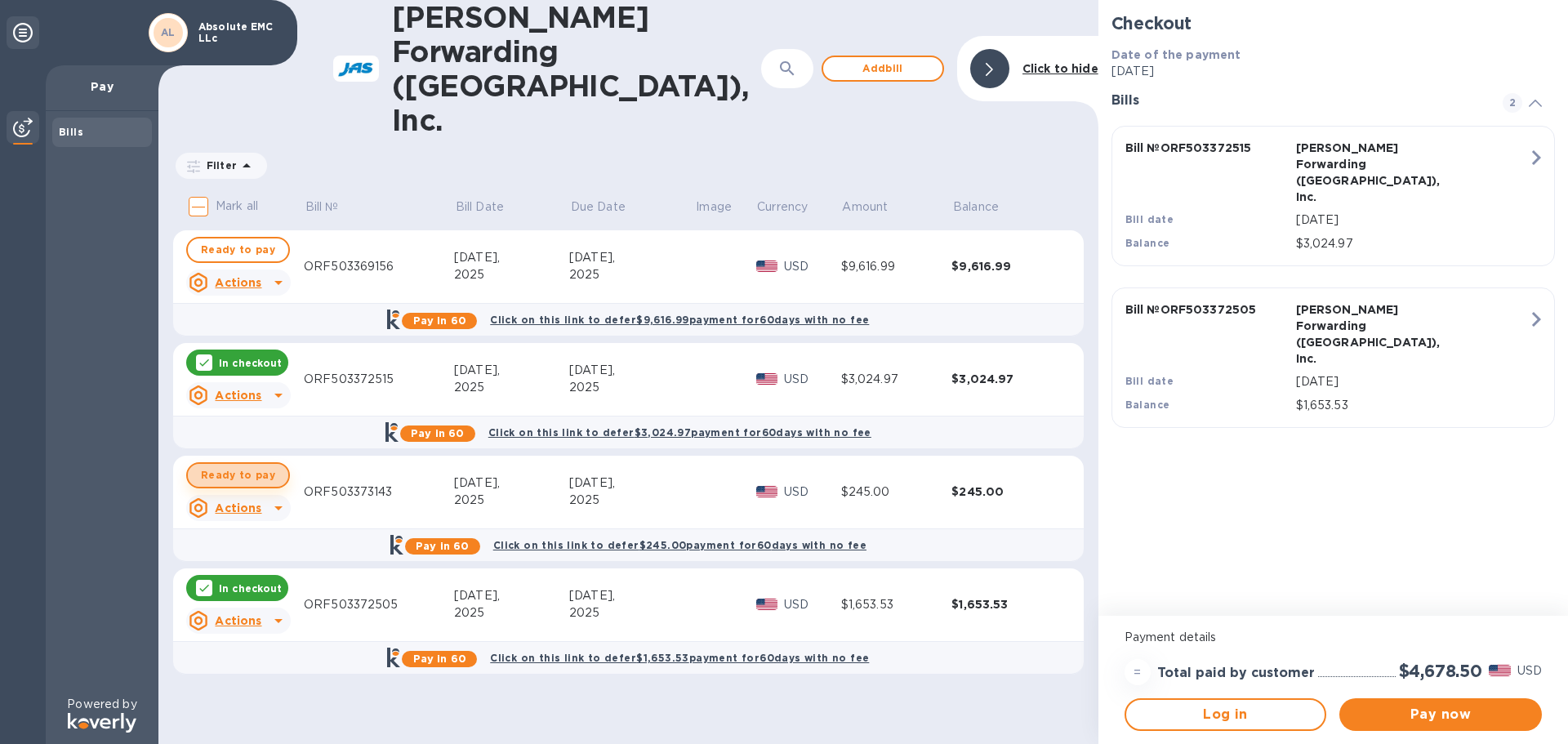
click at [269, 466] on span "Ready to pay" at bounding box center [238, 475] width 74 height 19
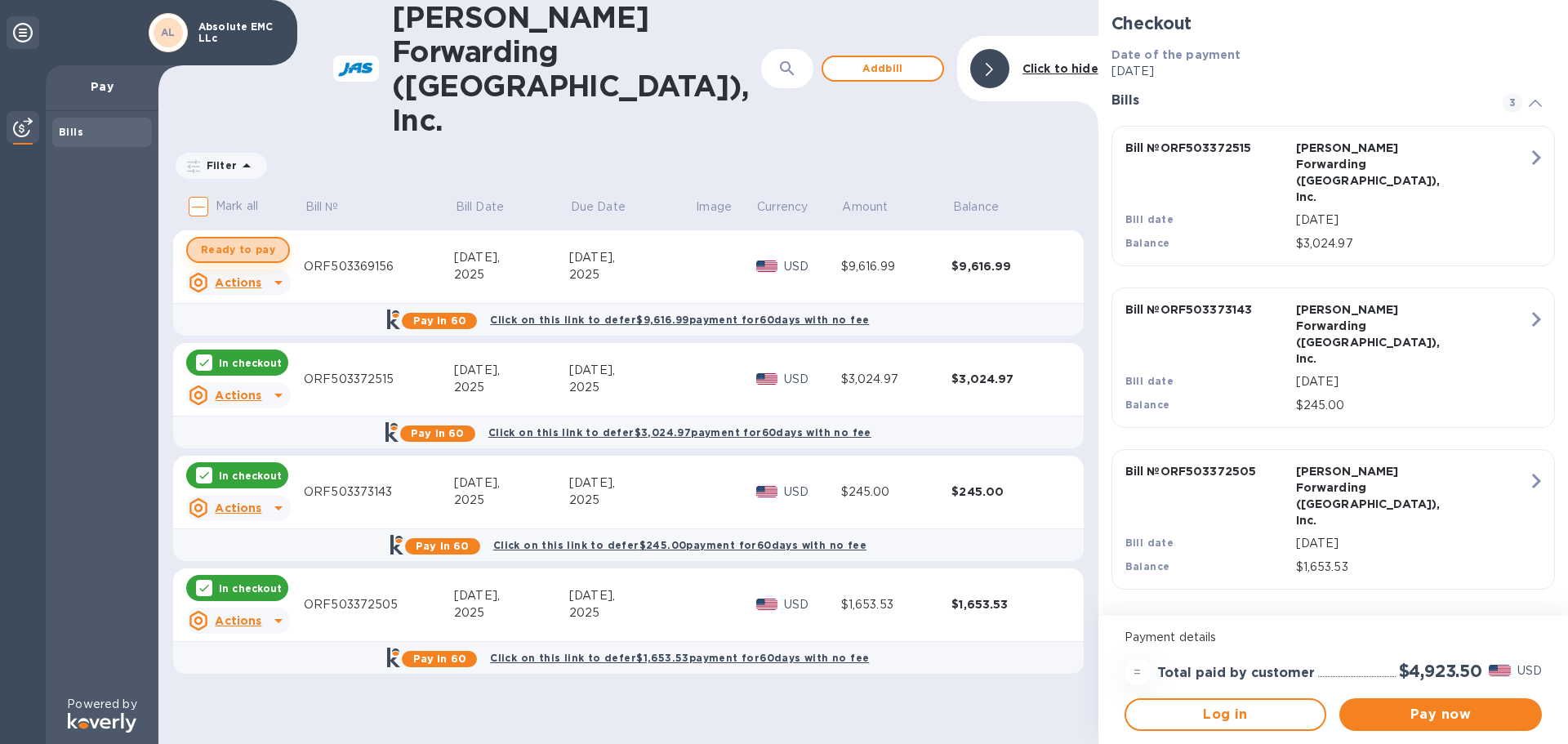
click at [261, 240] on span "Ready to pay" at bounding box center [238, 249] width 74 height 19
checkbox input "true"
click at [1466, 717] on span "Pay now" at bounding box center [1440, 714] width 177 height 19
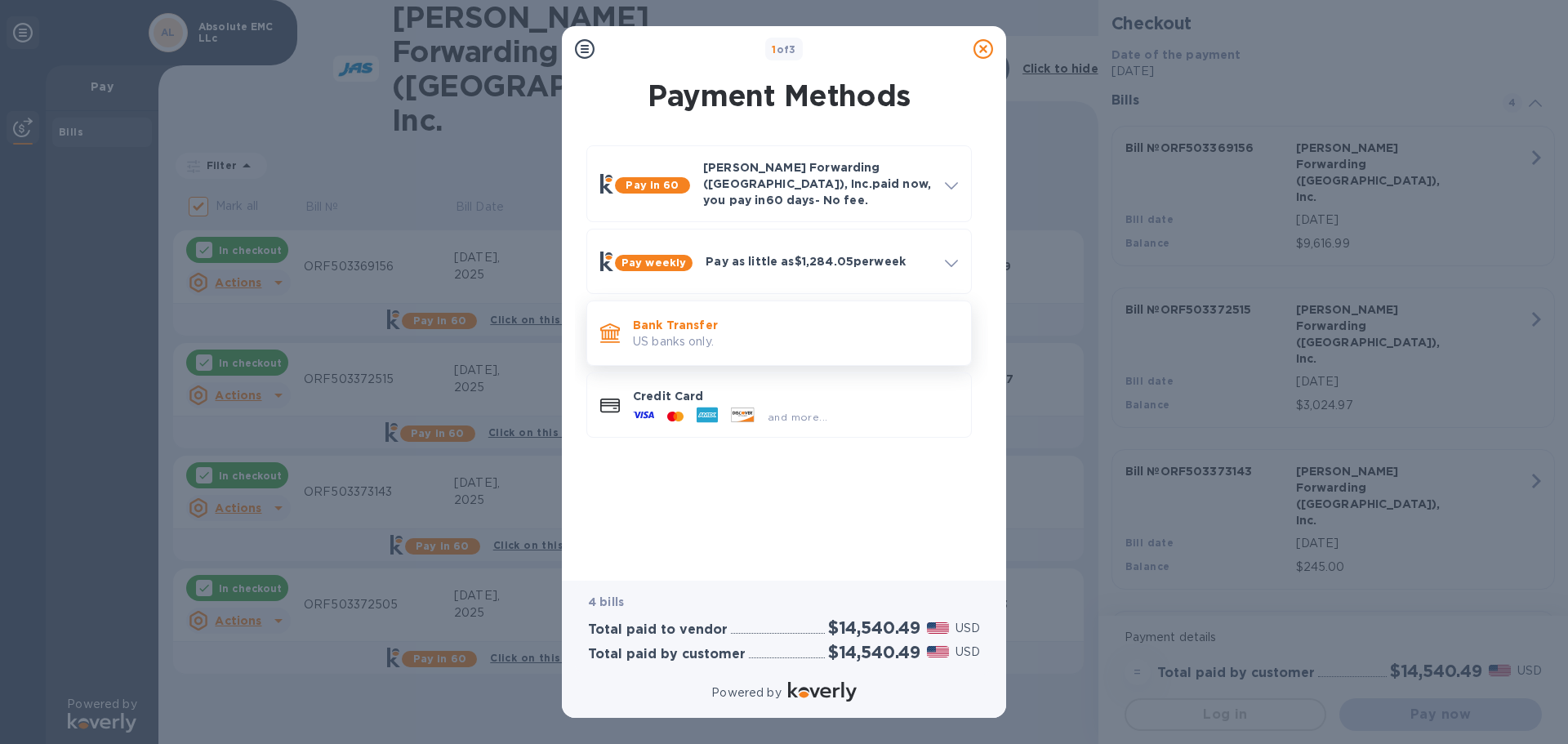
click at [753, 333] on p "US banks only." at bounding box center [795, 342] width 325 height 17
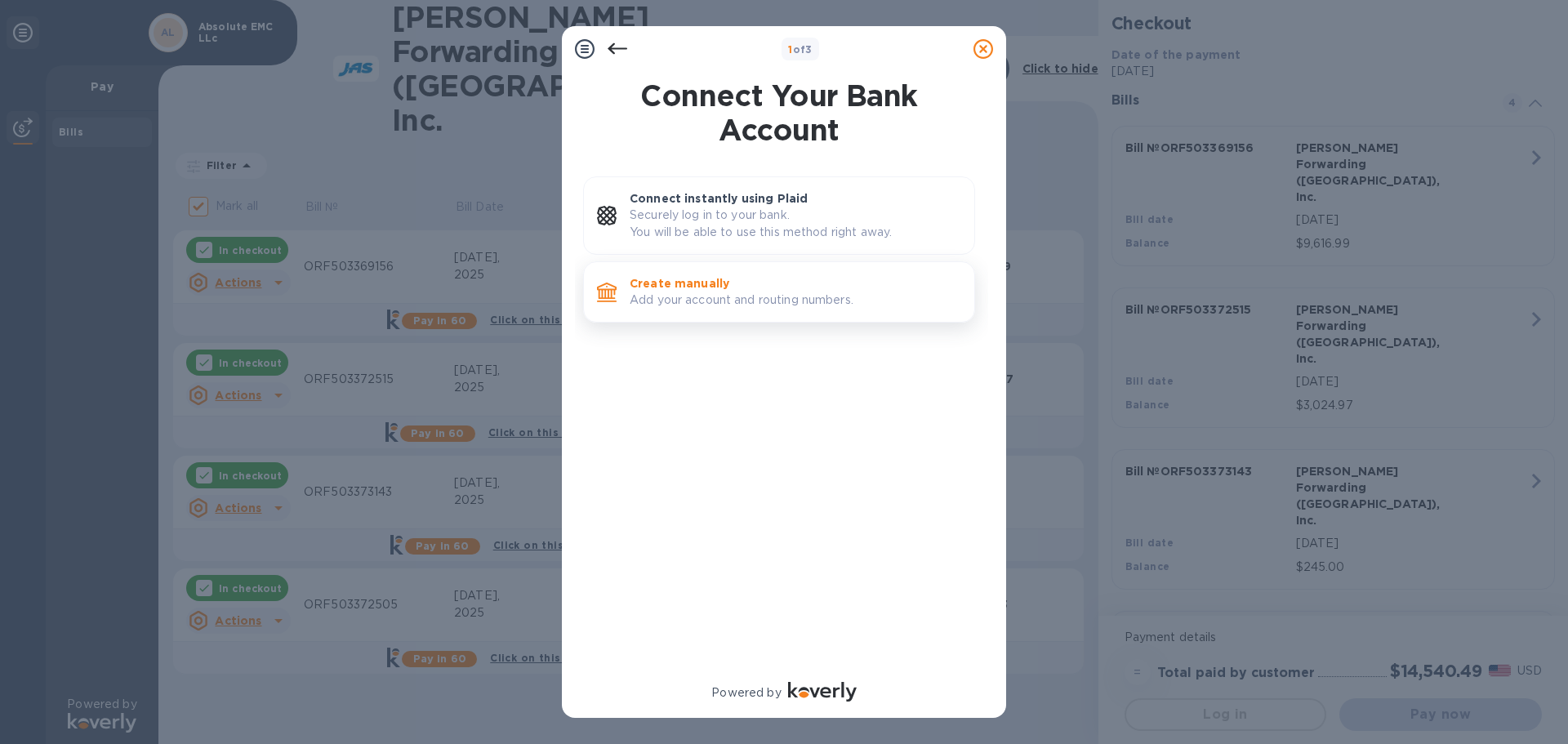
click at [754, 300] on p "Add your account and routing numbers." at bounding box center [795, 300] width 331 height 17
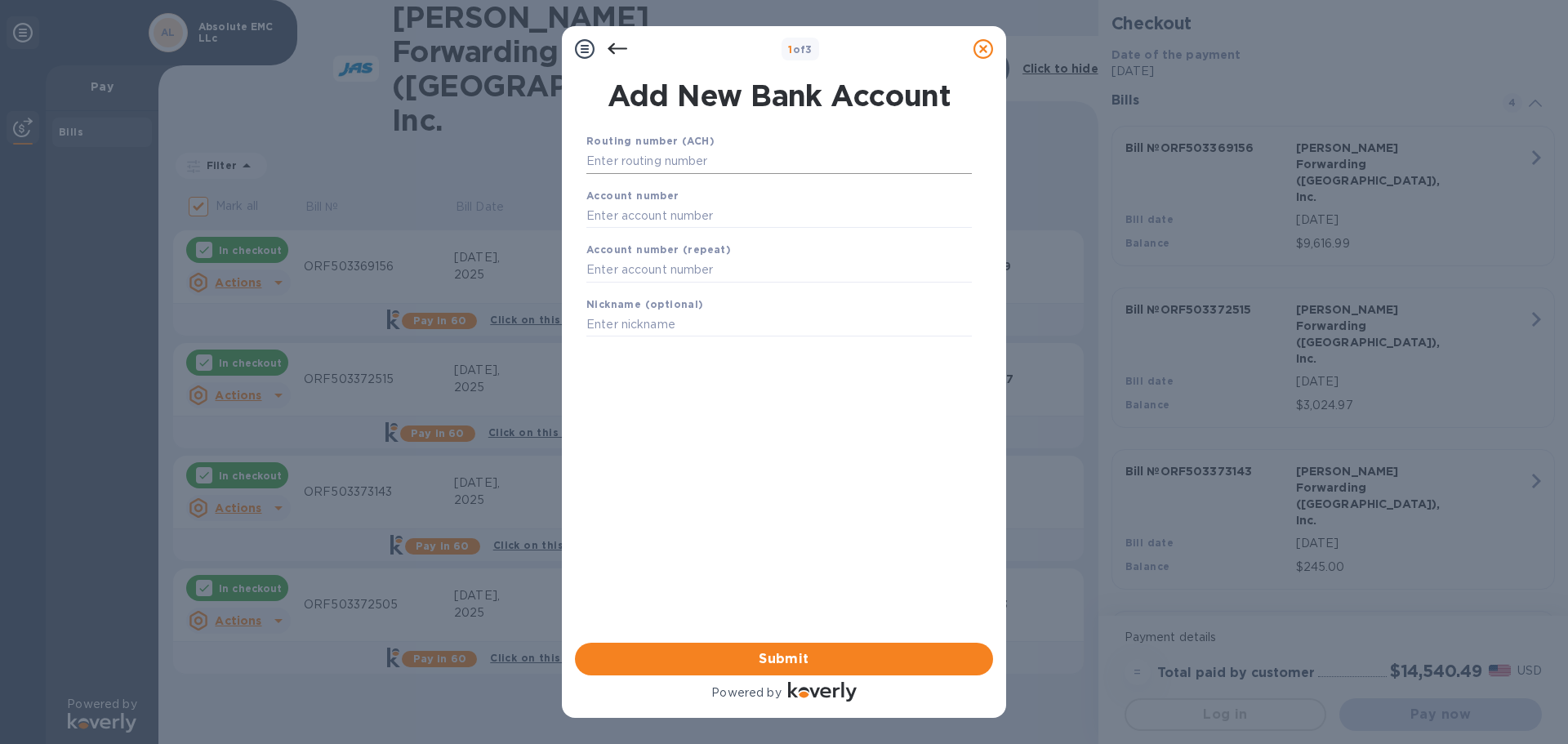
click at [719, 161] on input "text" at bounding box center [779, 161] width 385 height 24
paste input "052000113"
type input "052000113"
click at [707, 234] on input "text" at bounding box center [779, 236] width 385 height 24
paste input "9884229163"
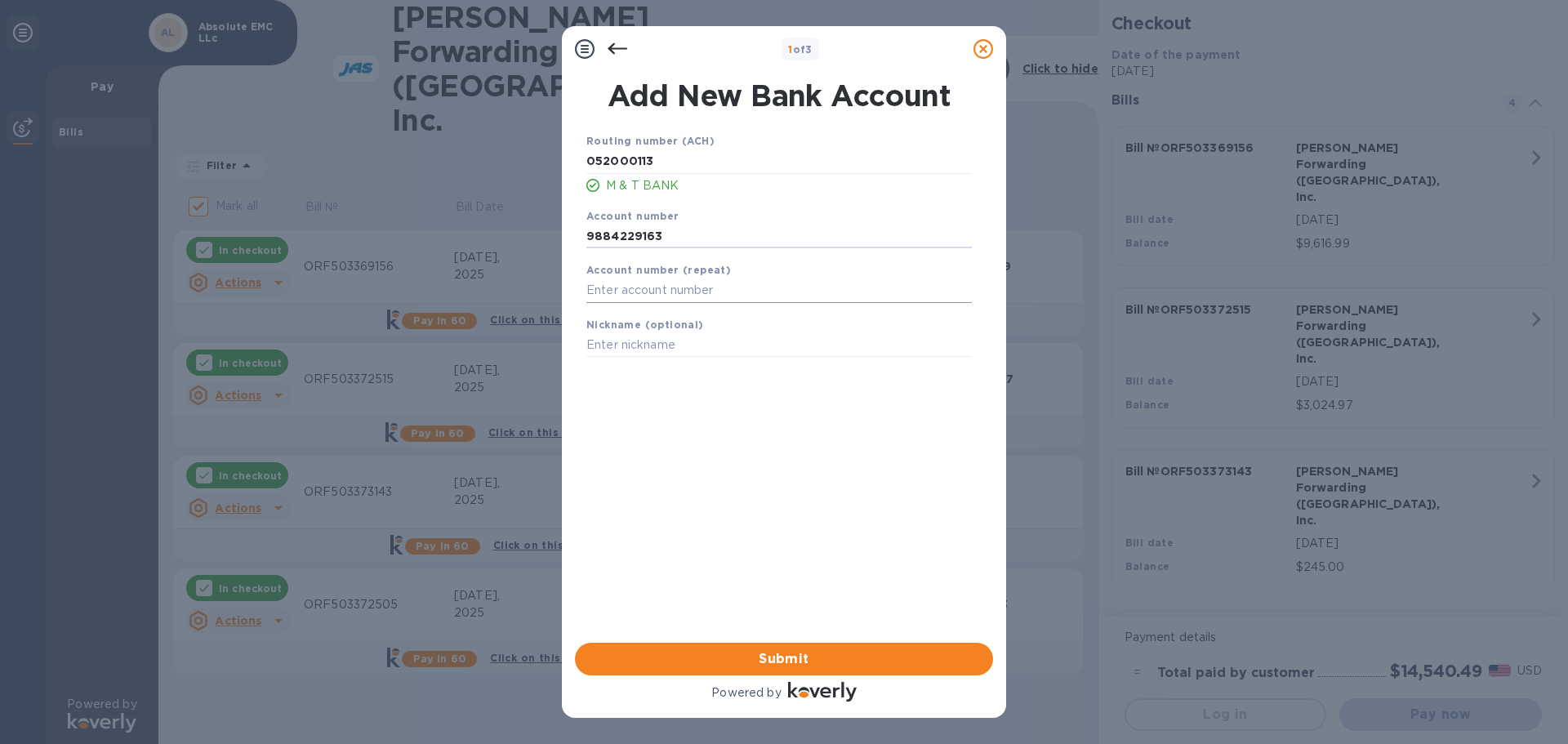
type input "9884229163"
click at [696, 296] on input "text" at bounding box center [779, 290] width 385 height 24
paste input "9884229163"
type input "9884229163"
click at [691, 342] on input "text" at bounding box center [779, 345] width 385 height 24
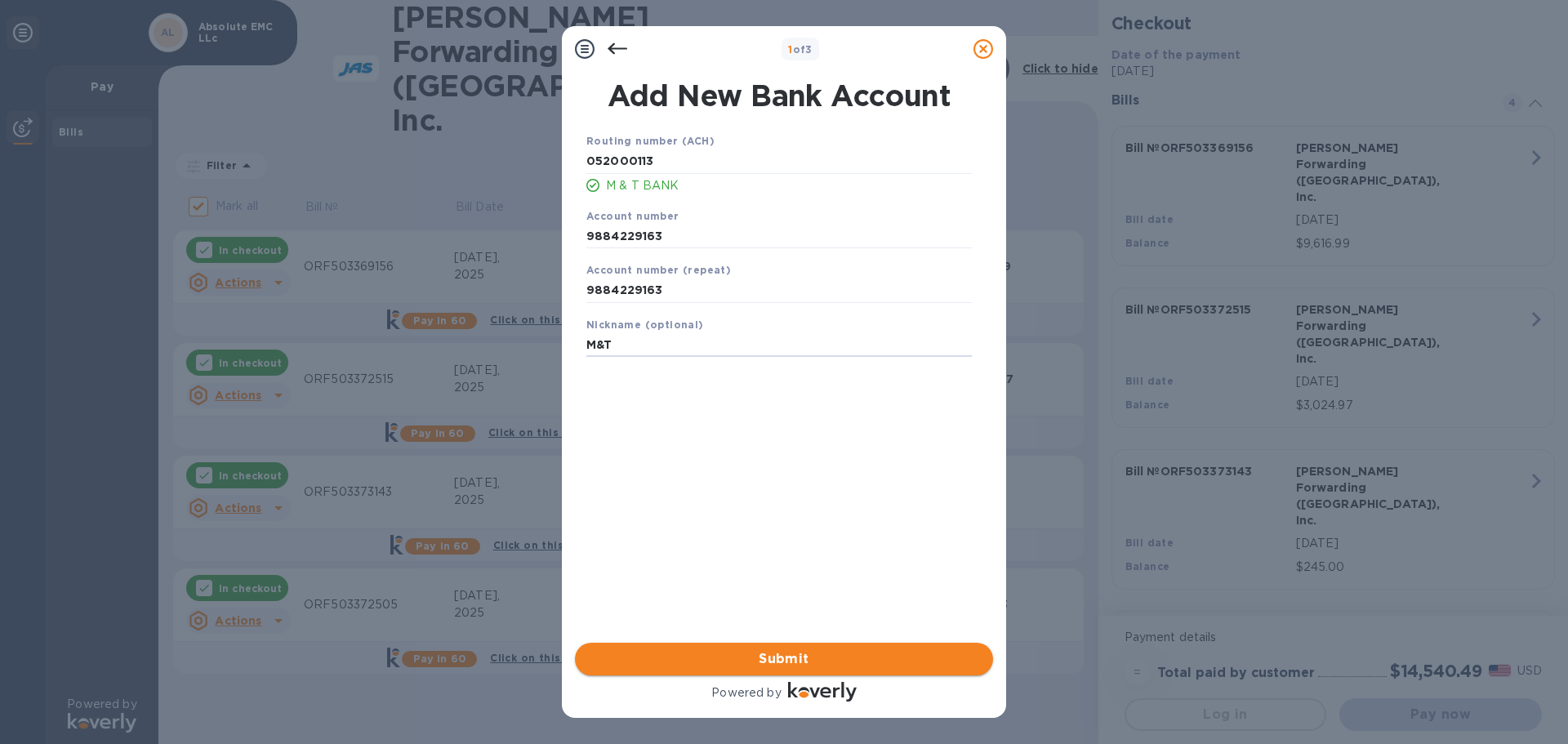
type input "M&T"
click at [796, 657] on span "Submit" at bounding box center [784, 659] width 392 height 19
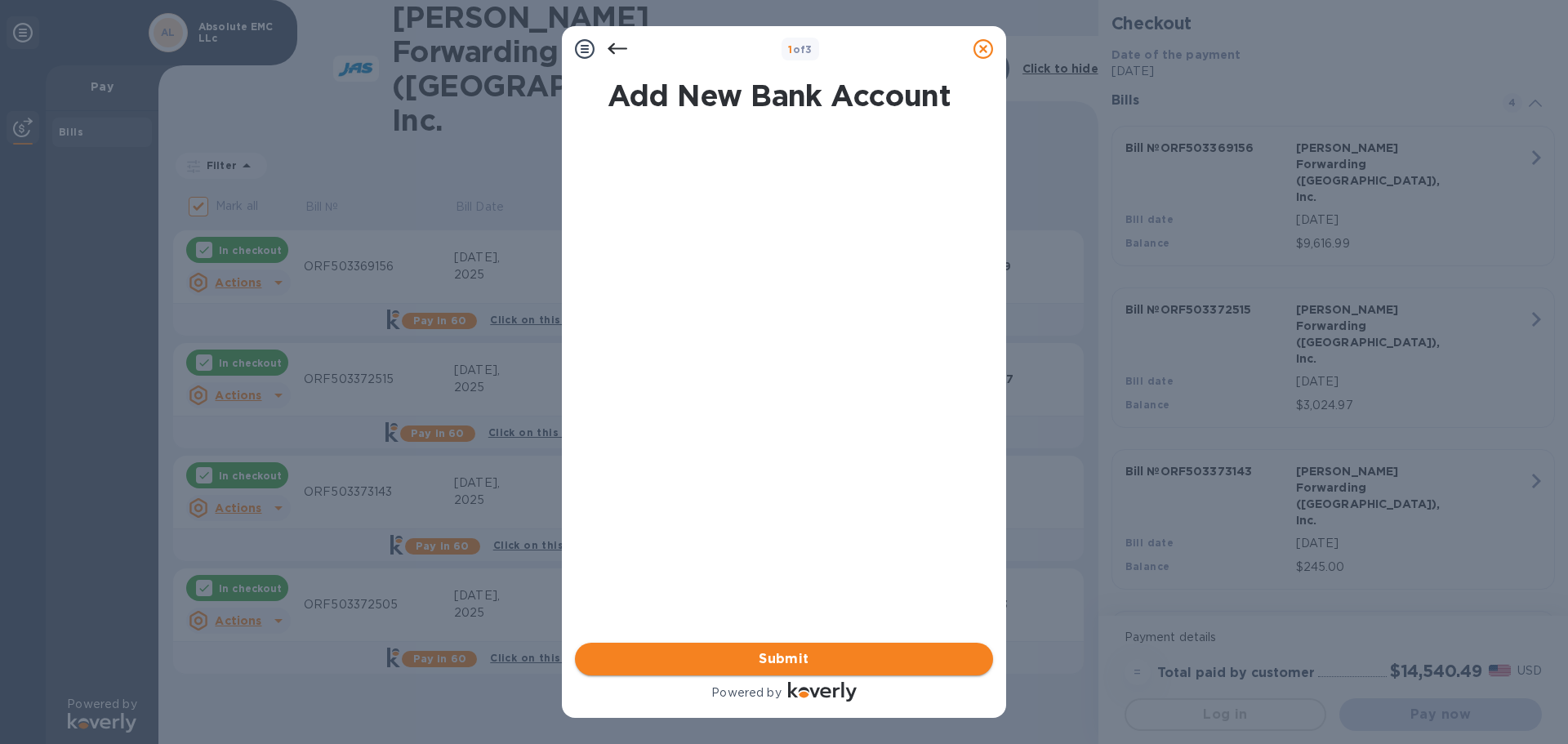
click at [761, 654] on span "Submit" at bounding box center [784, 659] width 392 height 19
